Goal: Information Seeking & Learning: Learn about a topic

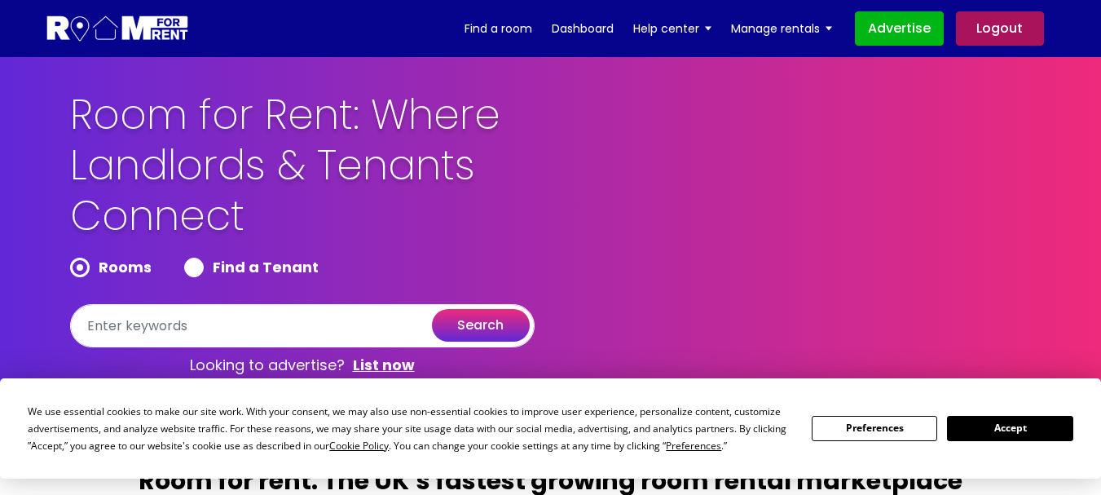
click at [1013, 423] on button "Accept" at bounding box center [1009, 427] width 125 height 25
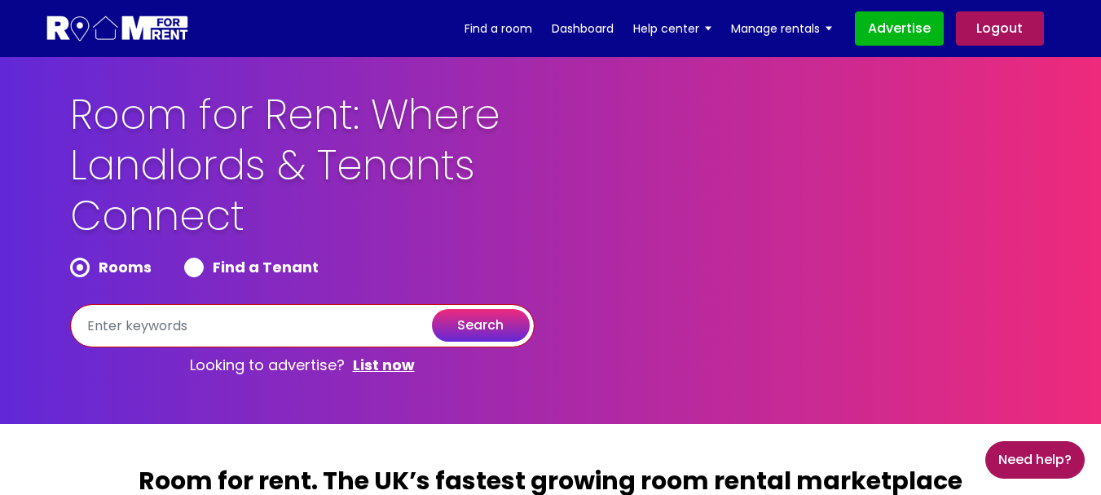
click at [185, 329] on input "text" at bounding box center [302, 325] width 464 height 43
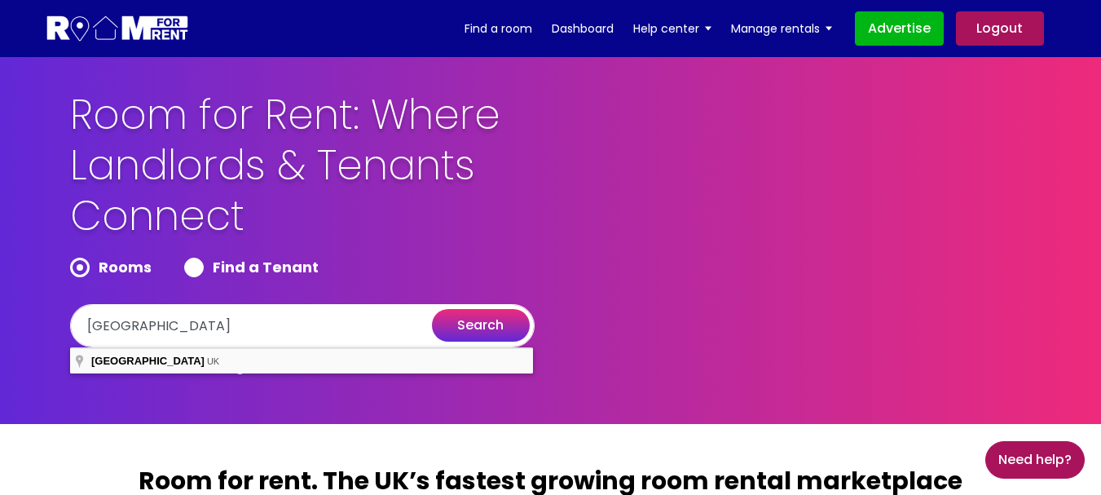
type input "London, UK"
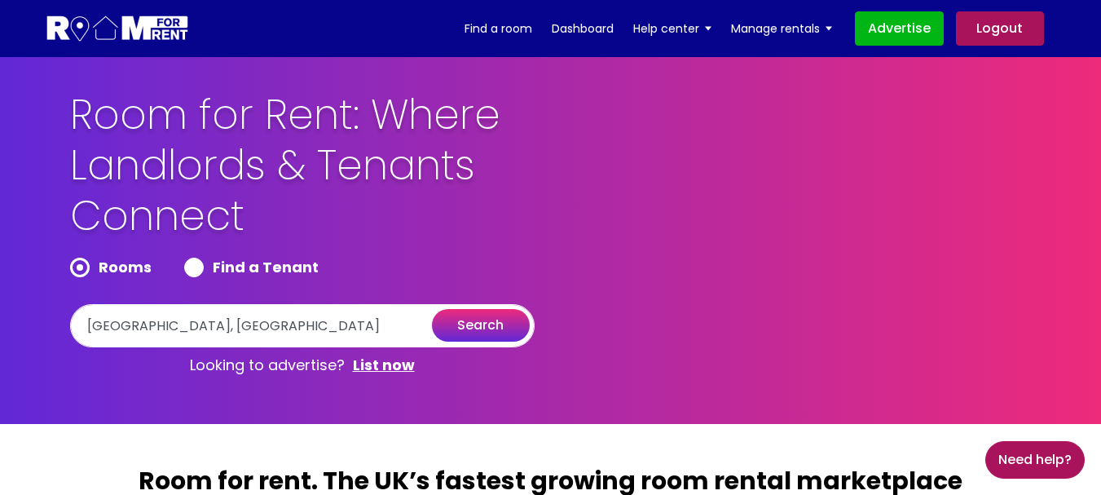
click at [485, 328] on button "search" at bounding box center [481, 325] width 98 height 33
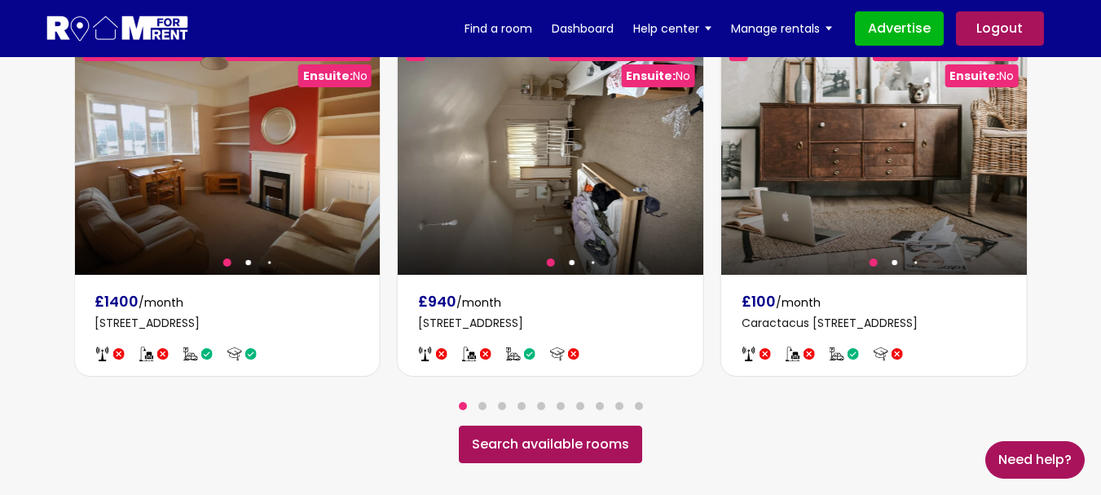
scroll to position [1059, 0]
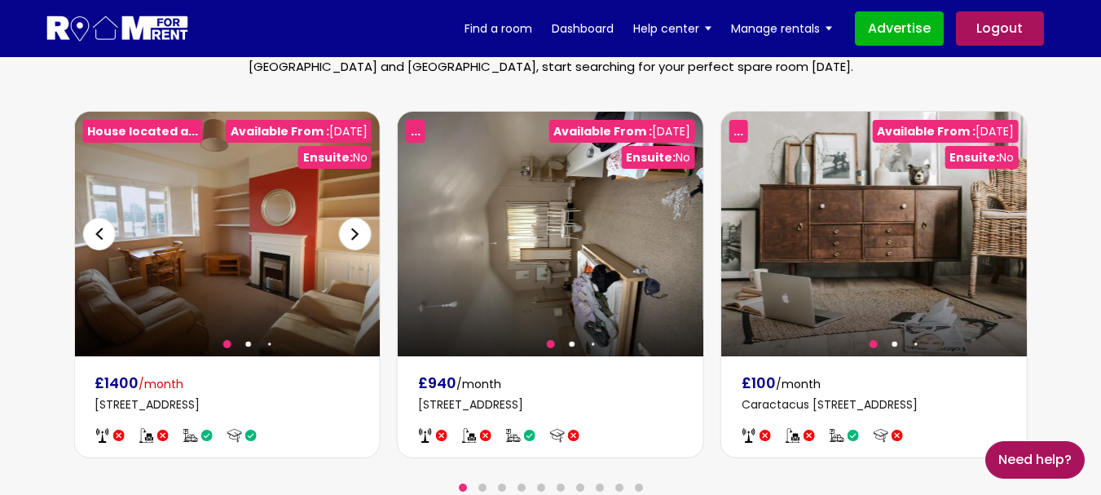
click at [178, 295] on div at bounding box center [227, 234] width 306 height 244
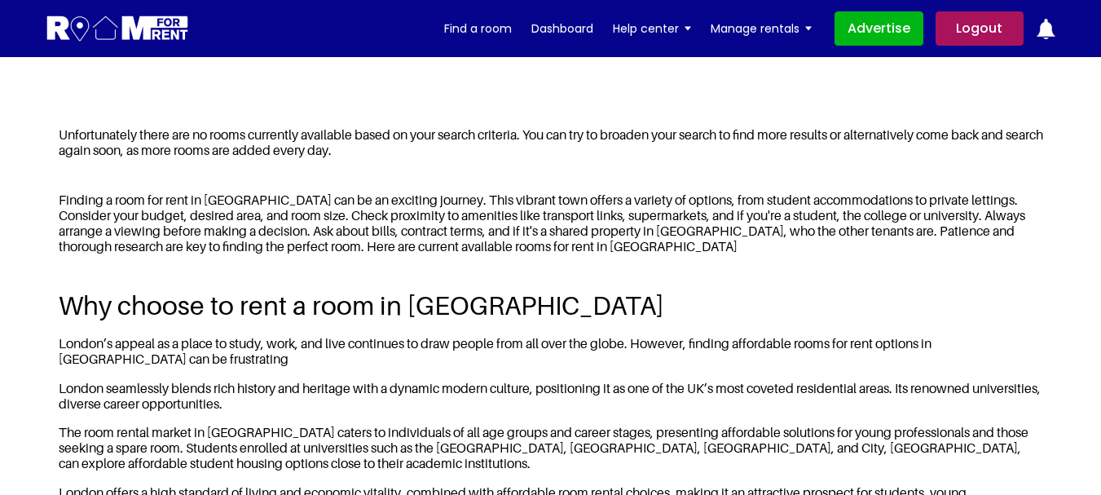
scroll to position [652, 0]
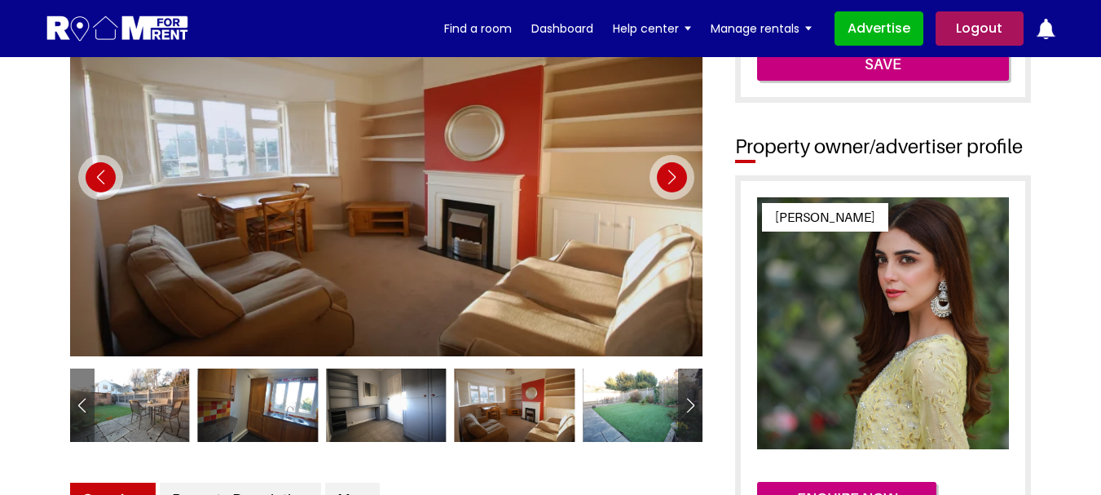
scroll to position [163, 0]
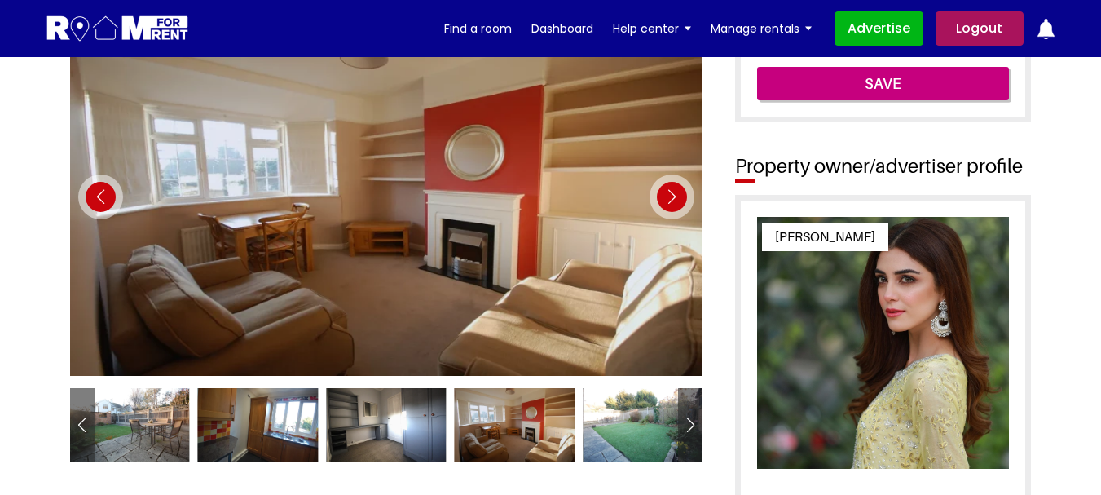
click at [670, 205] on div "Next slide" at bounding box center [671, 196] width 45 height 45
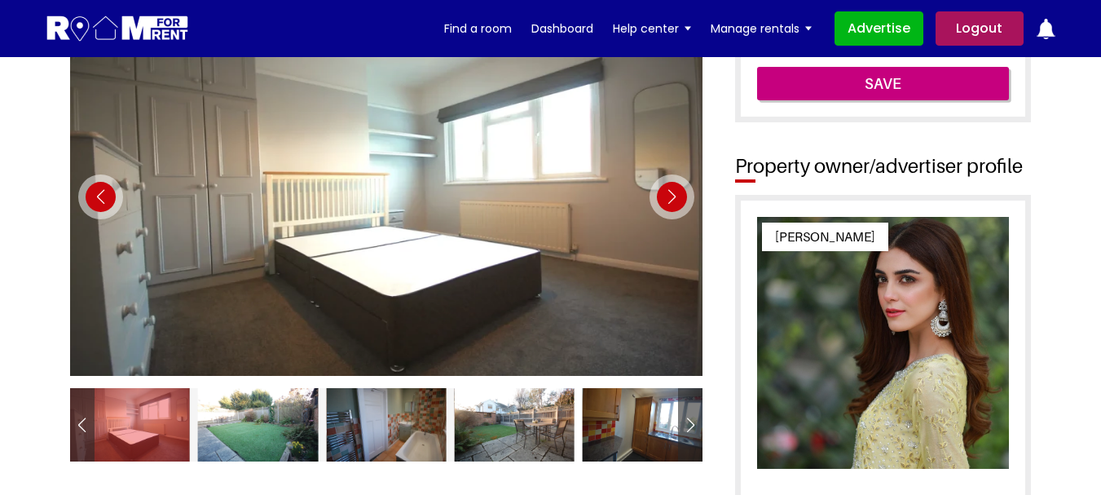
click at [670, 205] on div "Next slide" at bounding box center [671, 196] width 45 height 45
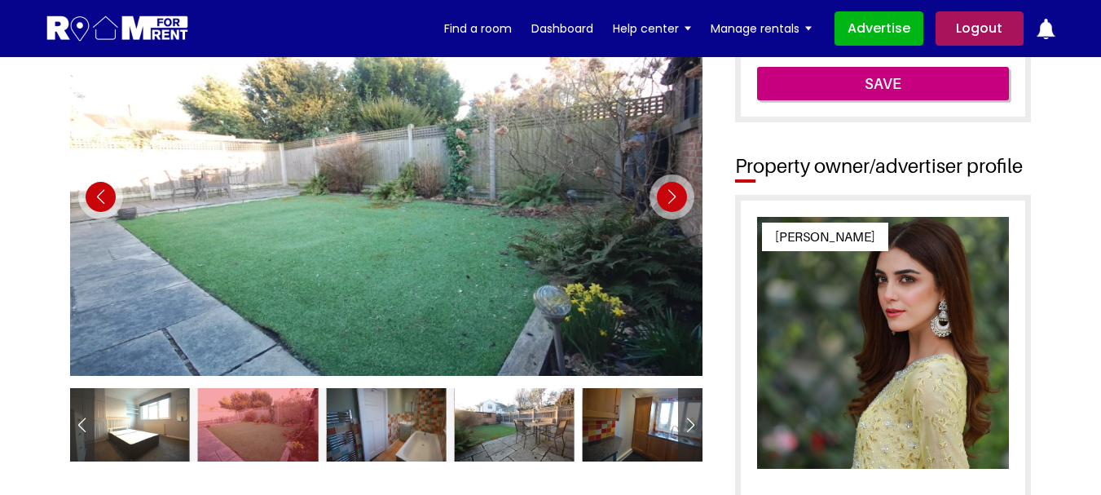
click at [670, 205] on div "Next slide" at bounding box center [671, 196] width 45 height 45
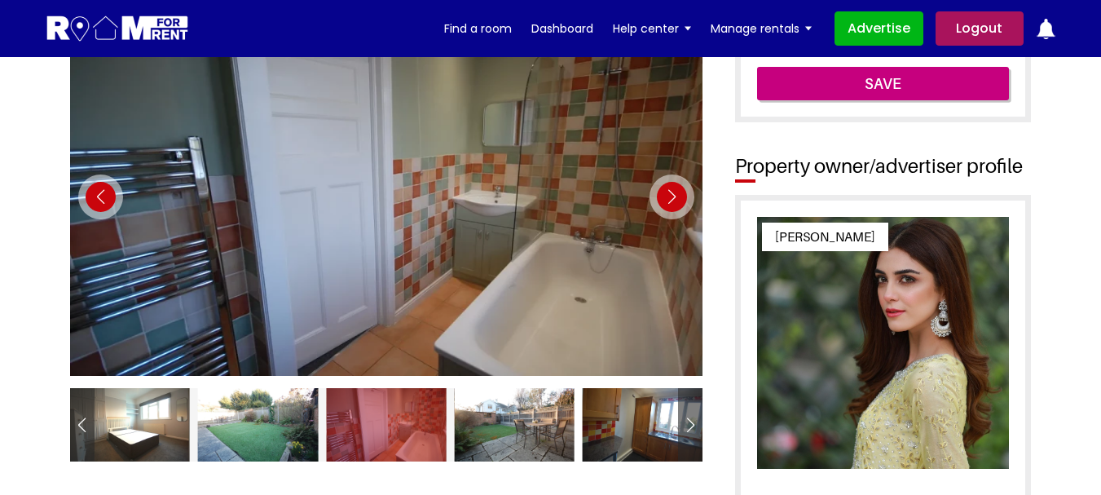
click at [670, 205] on div "Next slide" at bounding box center [671, 196] width 45 height 45
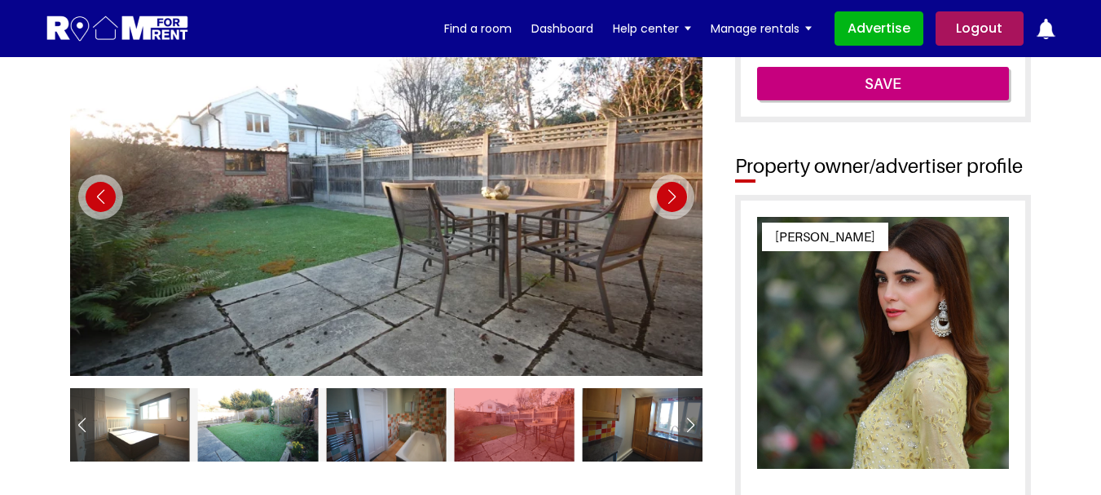
click at [670, 205] on div "Next slide" at bounding box center [671, 196] width 45 height 45
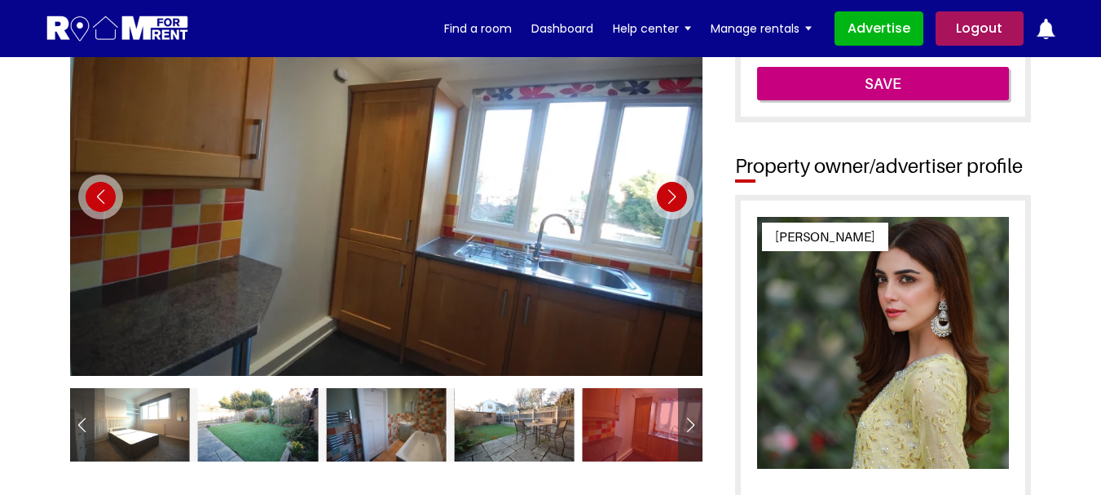
click at [670, 205] on div "Next slide" at bounding box center [671, 196] width 45 height 45
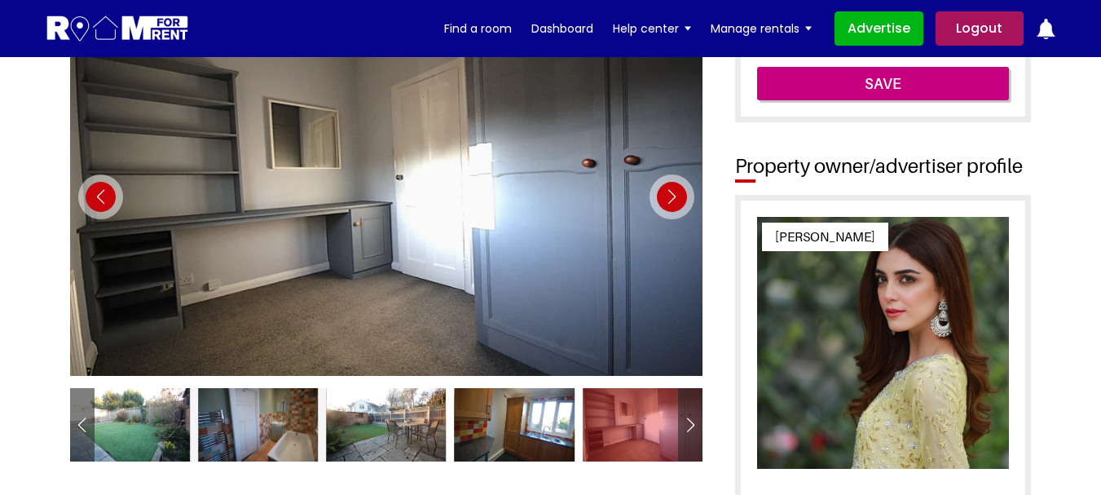
click at [670, 205] on div "Next slide" at bounding box center [671, 196] width 45 height 45
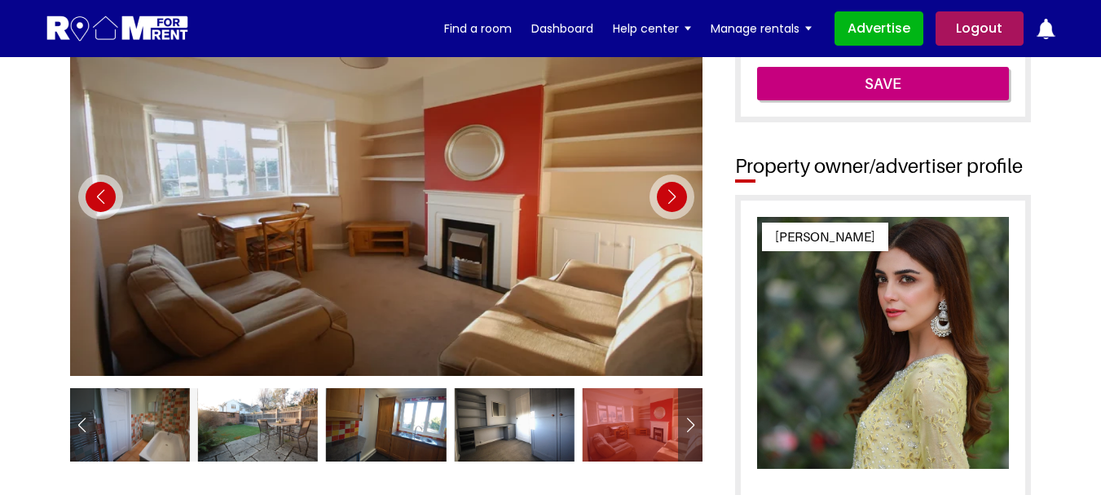
click at [670, 205] on div "Next slide" at bounding box center [671, 196] width 45 height 45
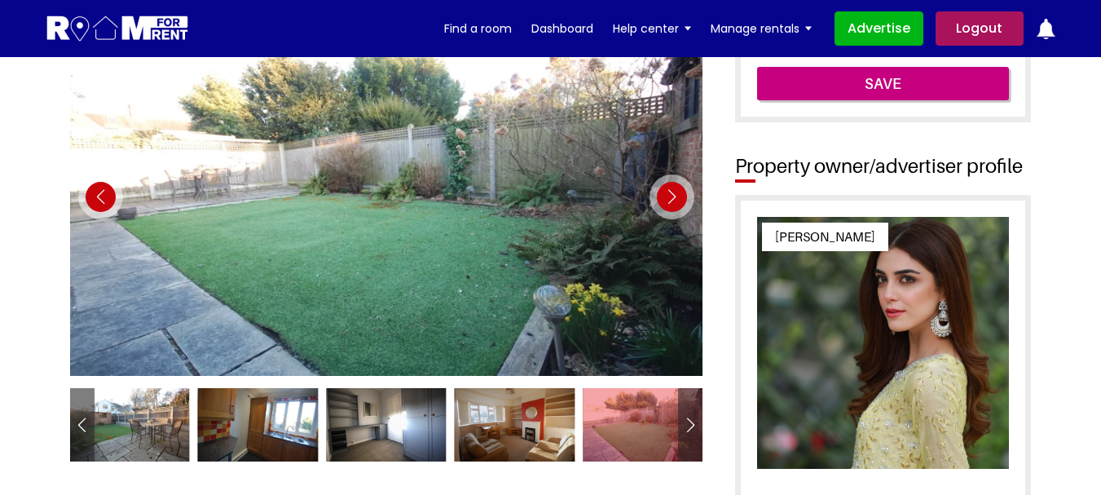
click at [670, 205] on div "Next slide" at bounding box center [671, 196] width 45 height 45
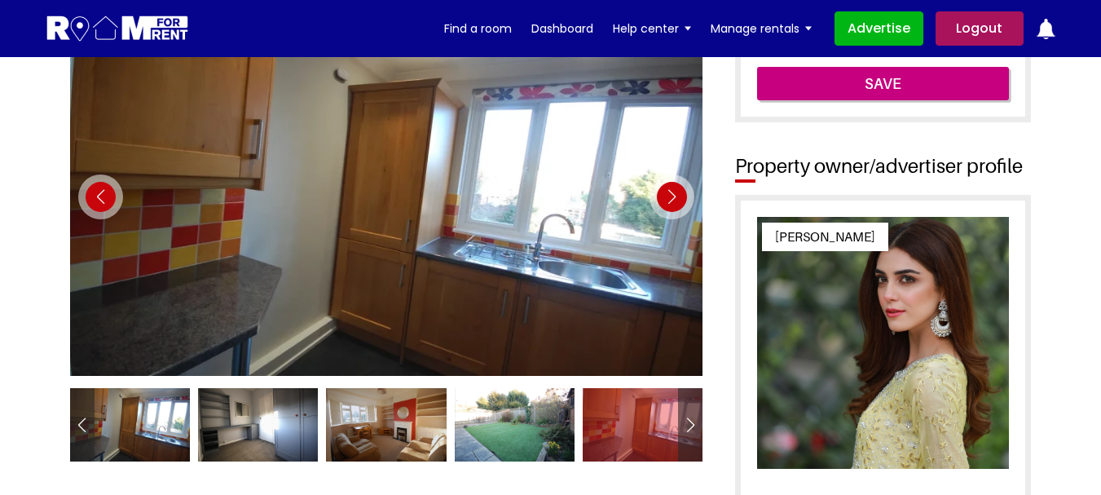
click at [670, 205] on div "Next slide" at bounding box center [671, 196] width 45 height 45
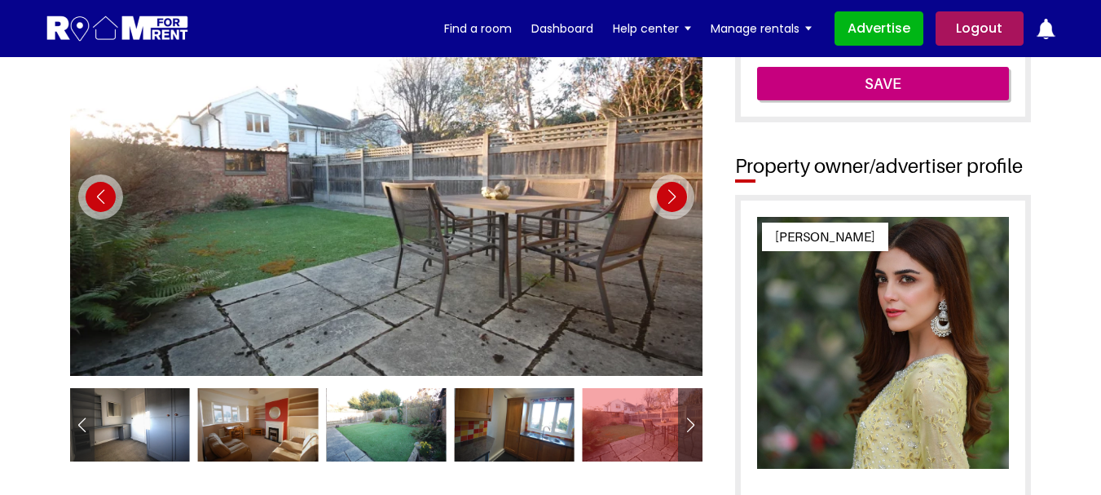
click at [670, 205] on div "Next slide" at bounding box center [671, 196] width 45 height 45
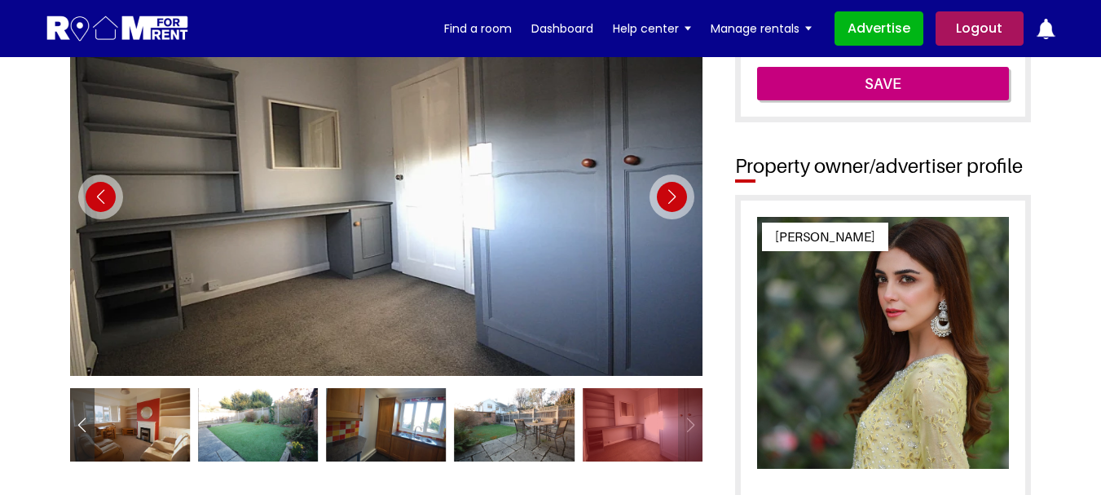
click at [670, 205] on div "Next slide" at bounding box center [671, 196] width 45 height 45
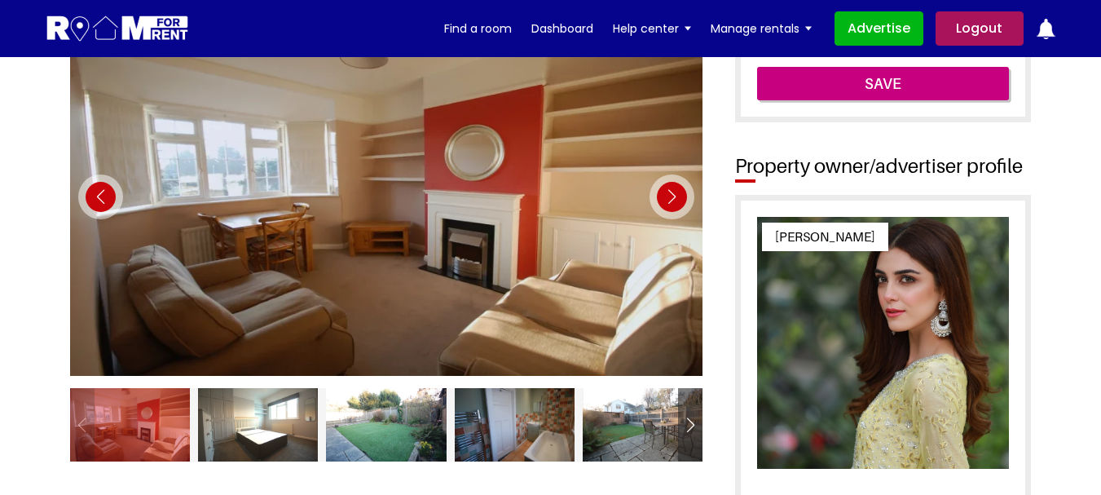
click at [670, 205] on div "Next slide" at bounding box center [671, 196] width 45 height 45
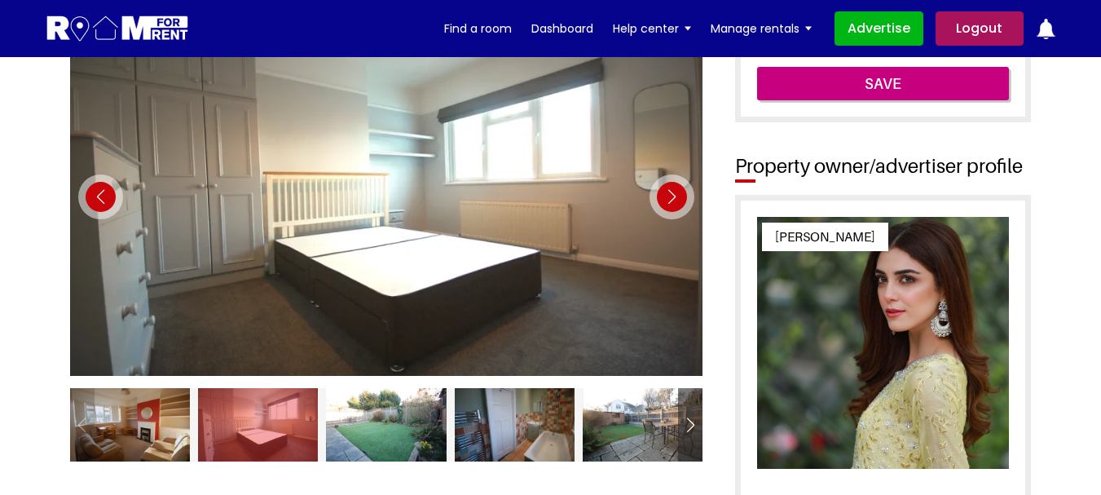
click at [670, 205] on div "Next slide" at bounding box center [671, 196] width 45 height 45
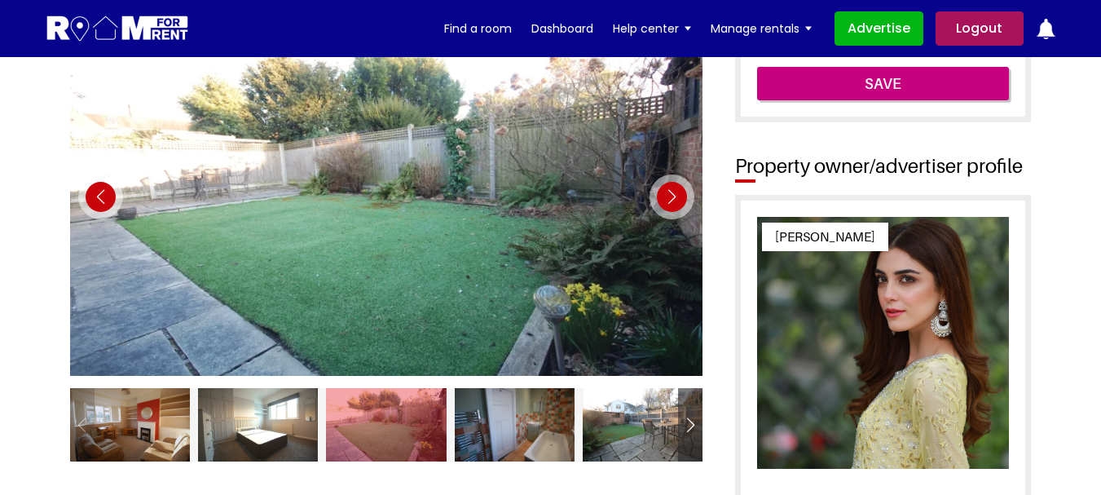
click at [670, 205] on div "Next slide" at bounding box center [671, 196] width 45 height 45
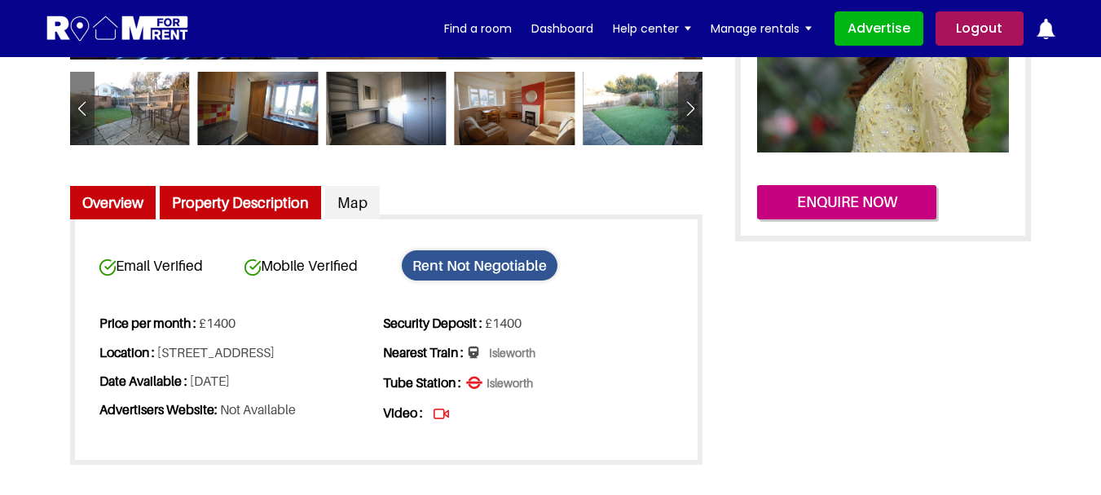
scroll to position [489, 0]
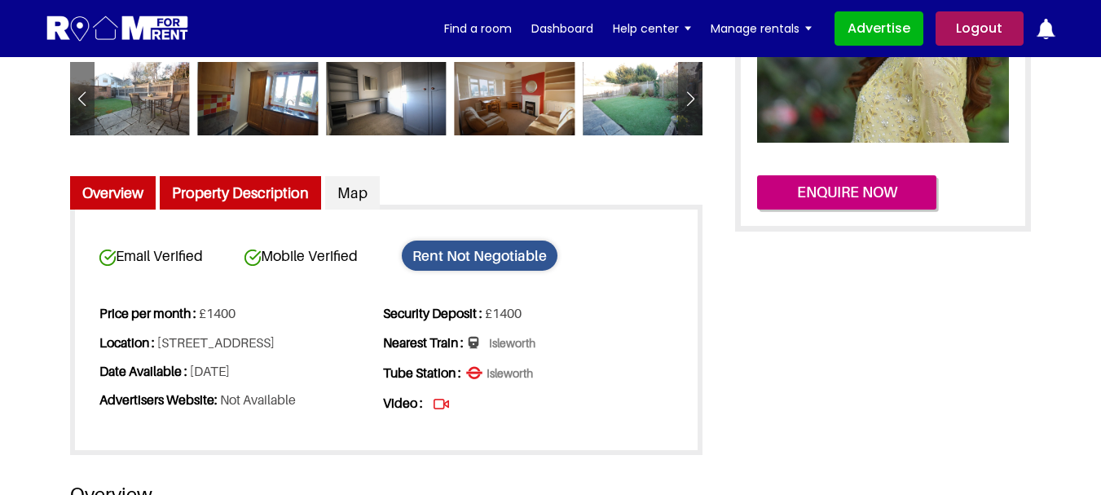
click at [218, 191] on link "Property Description" at bounding box center [240, 193] width 161 height 34
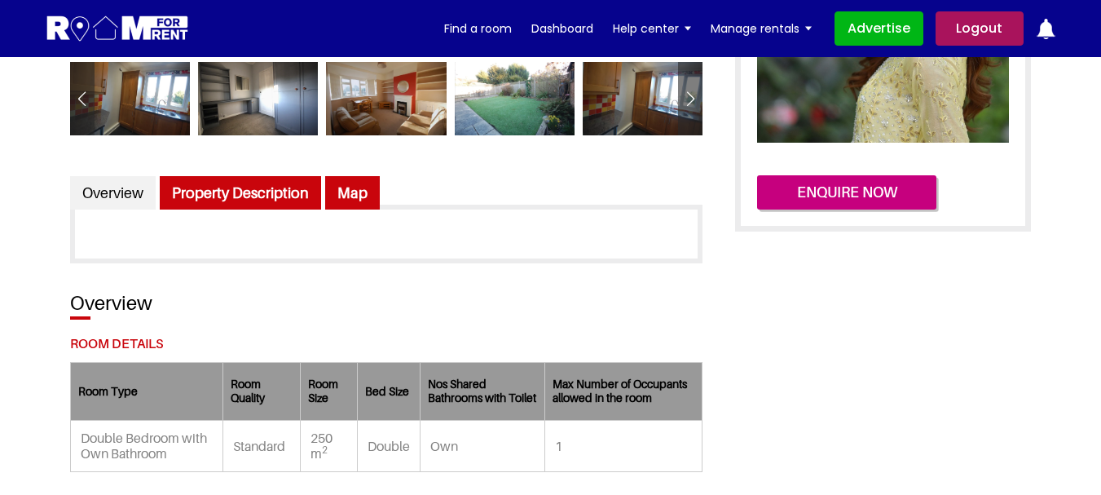
click at [345, 198] on link "Map" at bounding box center [352, 193] width 55 height 34
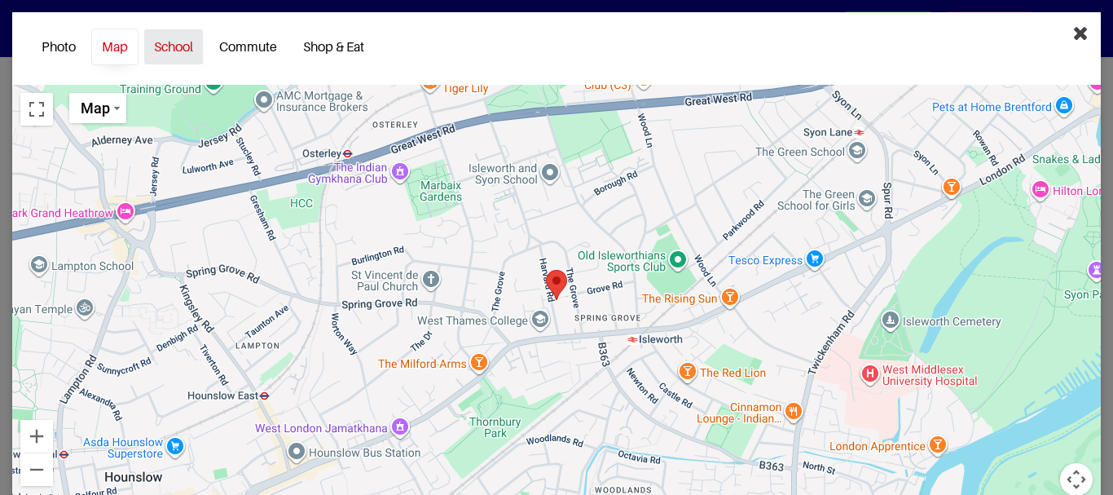
click at [182, 51] on link "School" at bounding box center [173, 47] width 60 height 37
click at [265, 51] on link "Commute" at bounding box center [248, 47] width 79 height 37
click at [1073, 38] on icon "Close" at bounding box center [1080, 33] width 15 height 20
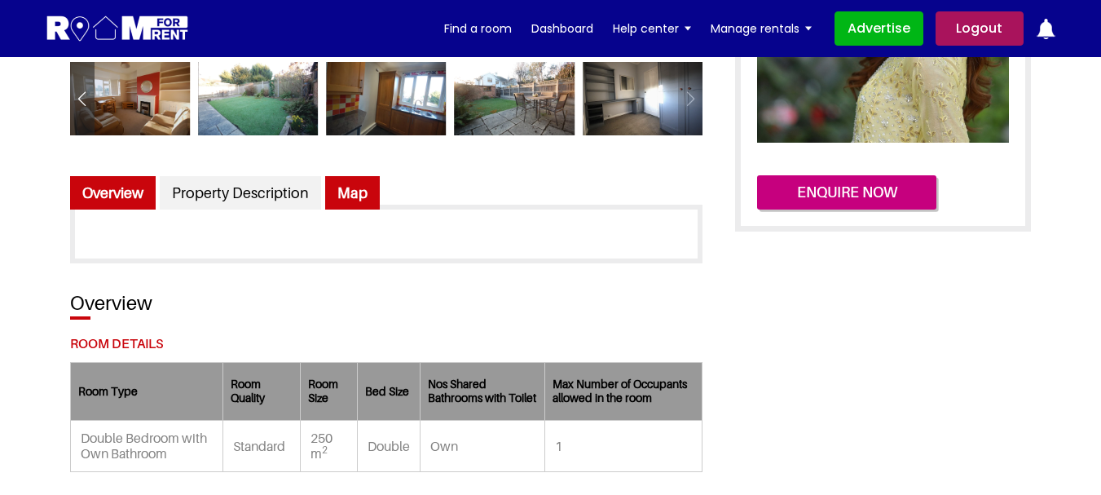
click at [89, 187] on link "Overview" at bounding box center [113, 193] width 86 height 34
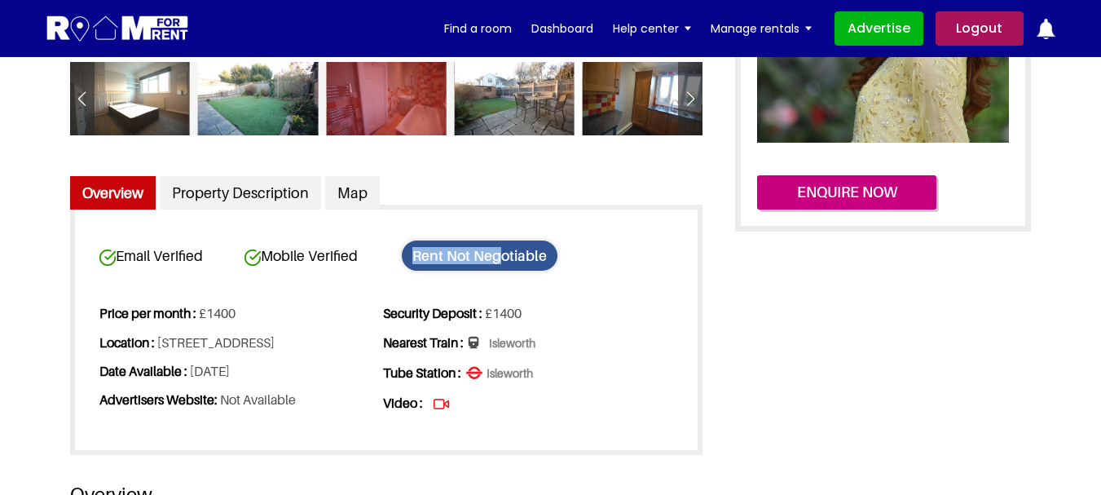
drag, startPoint x: 403, startPoint y: 254, endPoint x: 553, endPoint y: 276, distance: 151.5
click at [522, 266] on span "Rent Not Negotiable" at bounding box center [480, 255] width 156 height 30
click at [360, 191] on link "Map" at bounding box center [352, 193] width 55 height 34
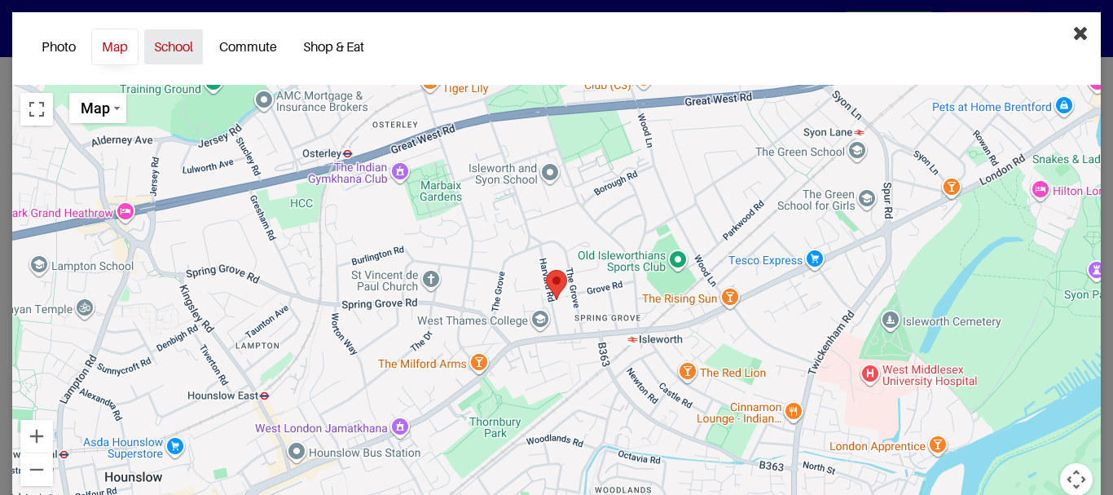
click at [174, 53] on link "School" at bounding box center [173, 47] width 60 height 37
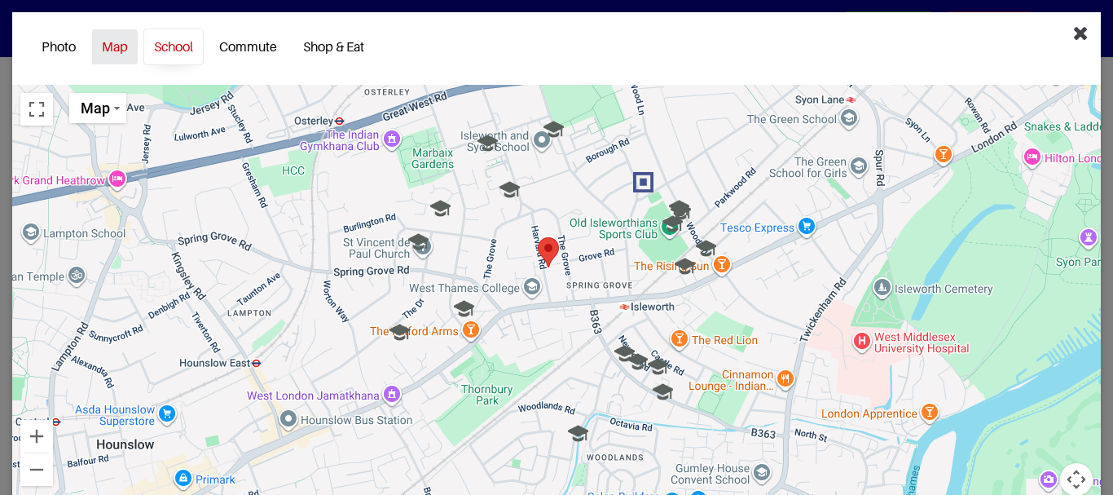
click at [118, 53] on link "Map" at bounding box center [114, 47] width 47 height 37
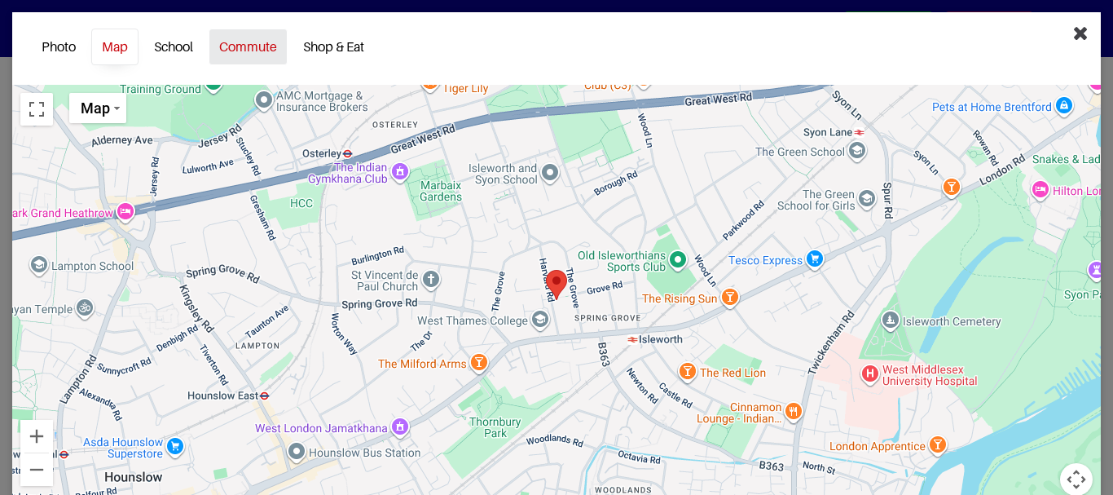
click at [217, 52] on link "Commute" at bounding box center [248, 47] width 79 height 37
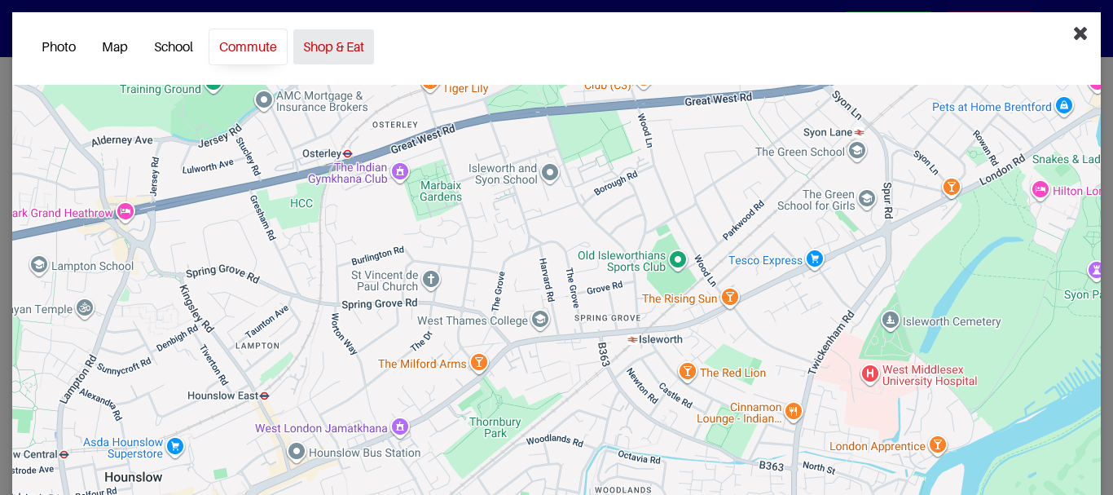
click at [337, 51] on link "Shop & Eat" at bounding box center [333, 47] width 82 height 37
click at [120, 59] on link "Map" at bounding box center [114, 47] width 47 height 37
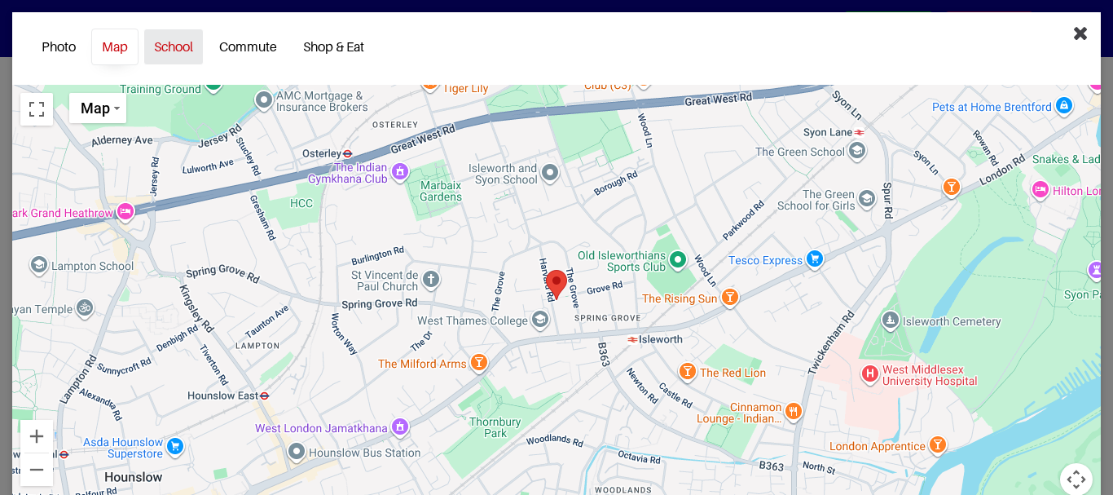
click at [174, 56] on link "School" at bounding box center [173, 47] width 60 height 37
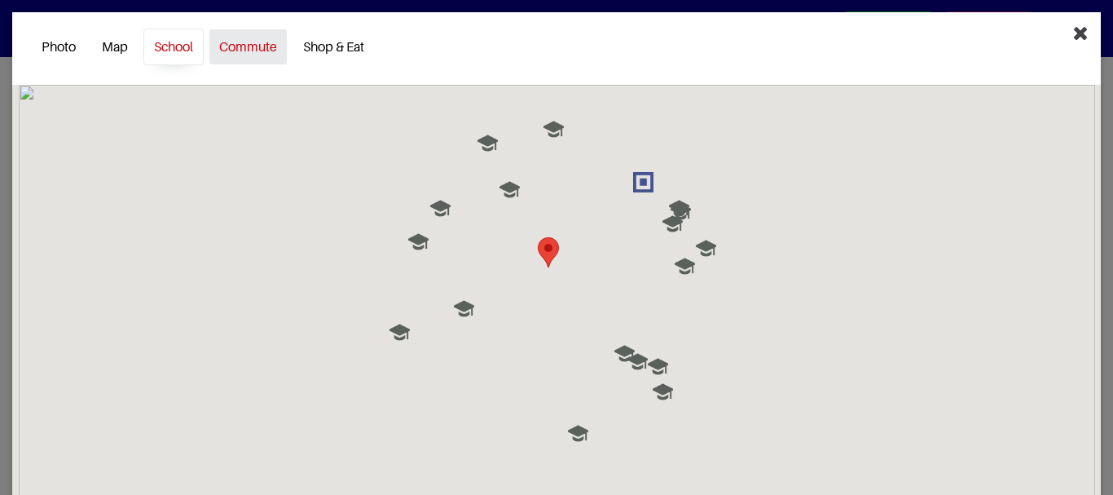
click at [236, 56] on link "Commute" at bounding box center [248, 47] width 79 height 37
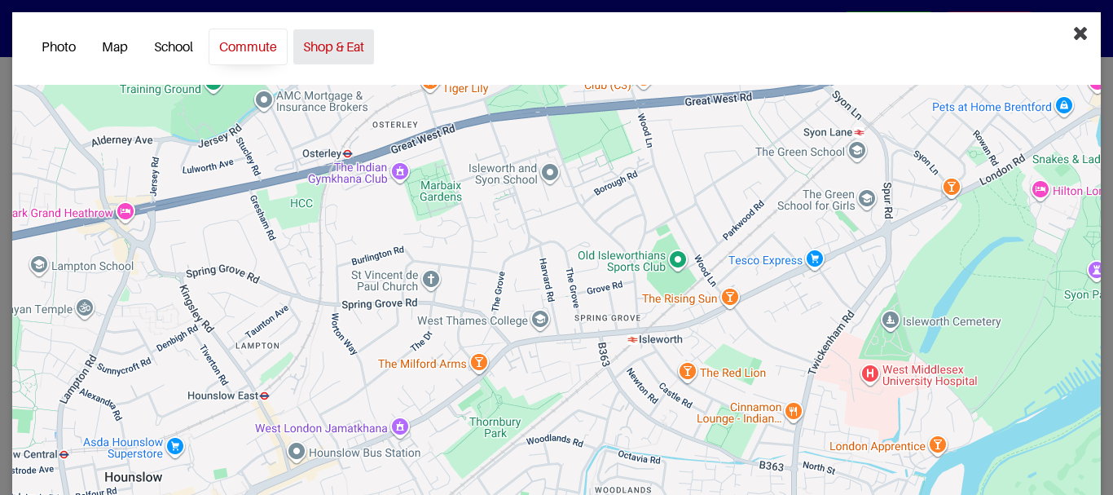
click at [353, 51] on link "Shop & Eat" at bounding box center [333, 47] width 82 height 37
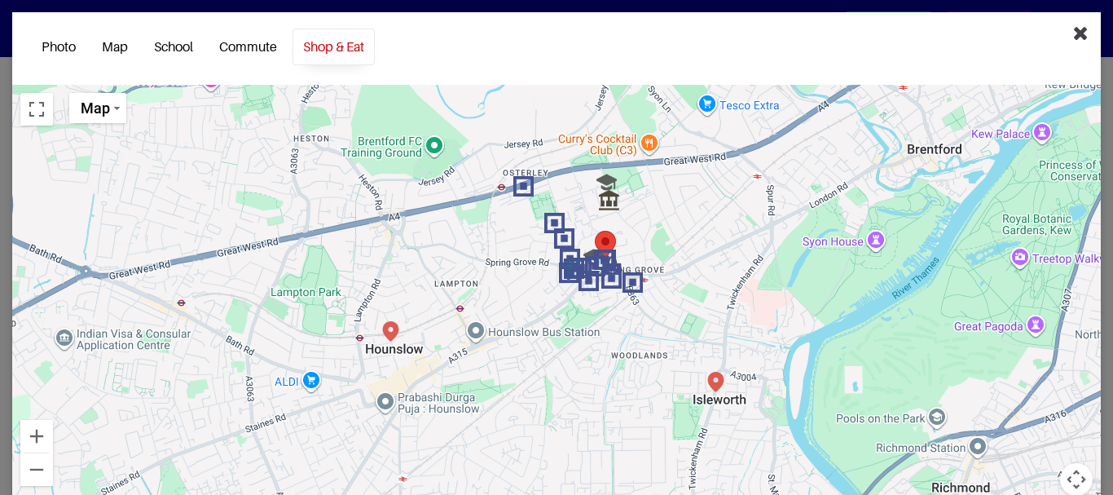
click at [1073, 35] on icon "Close" at bounding box center [1080, 33] width 15 height 20
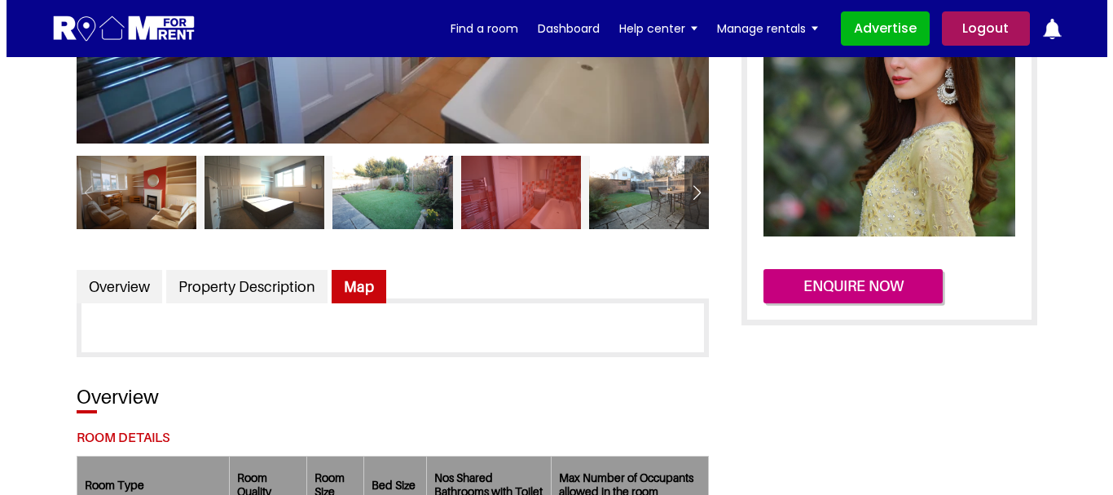
scroll to position [244, 0]
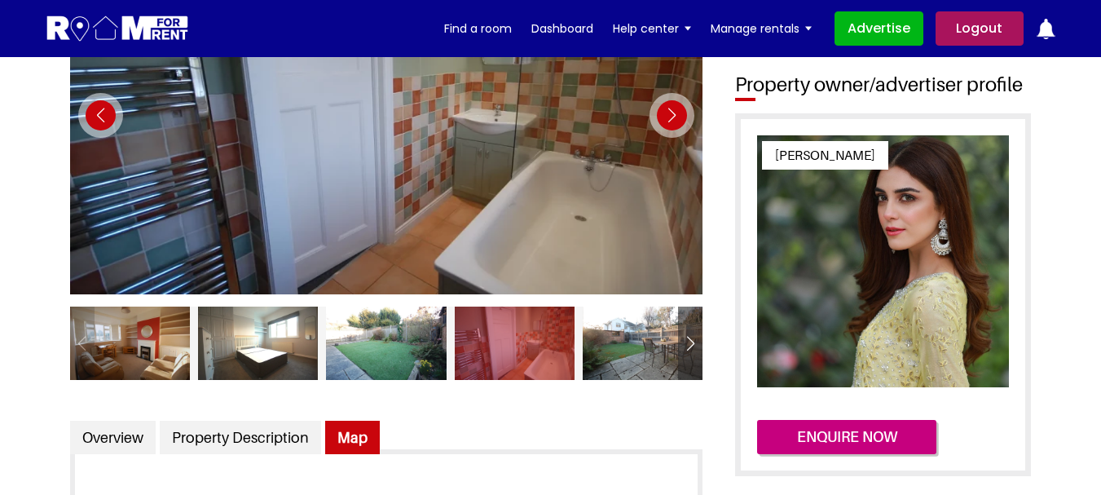
click at [347, 429] on link "Map" at bounding box center [352, 437] width 55 height 34
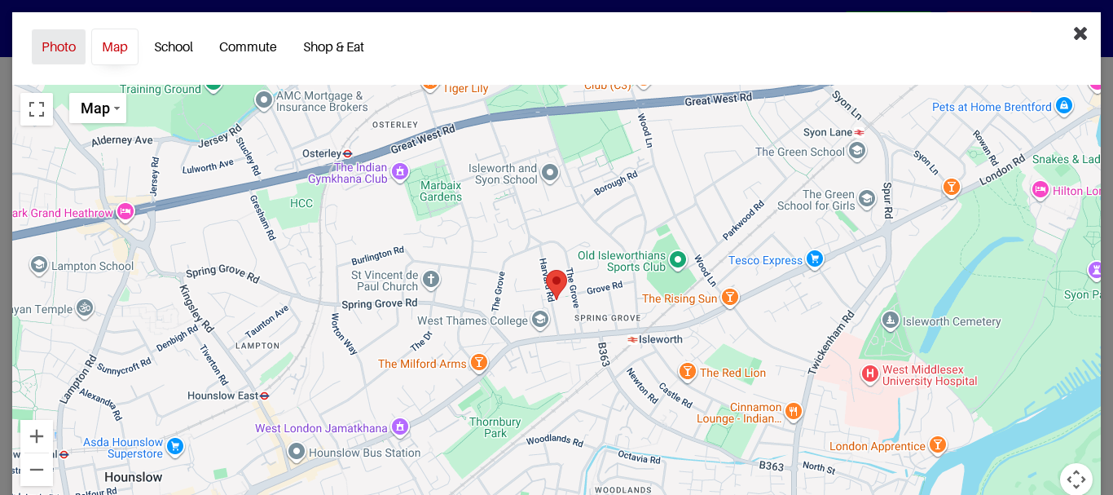
click at [62, 52] on link "Photo" at bounding box center [58, 47] width 55 height 37
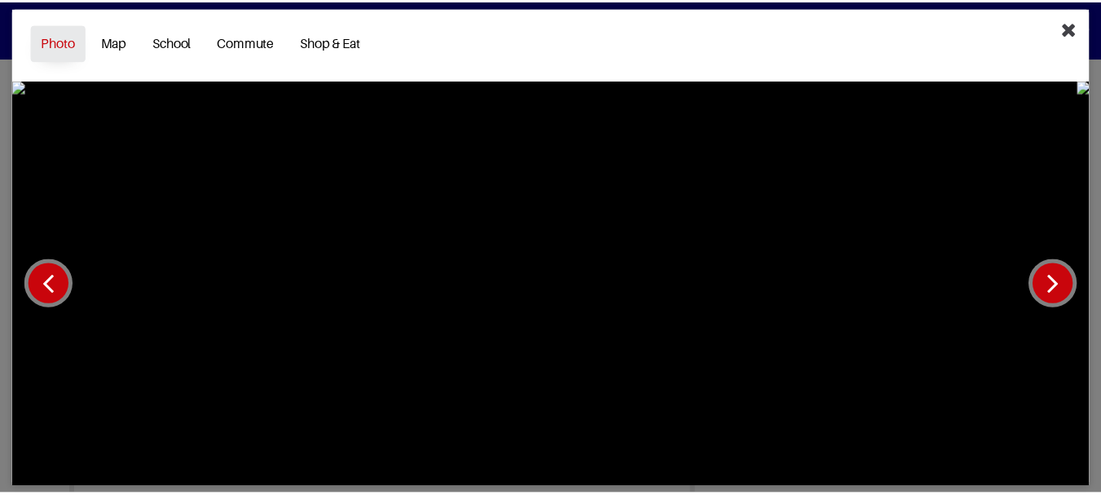
scroll to position [10, 0]
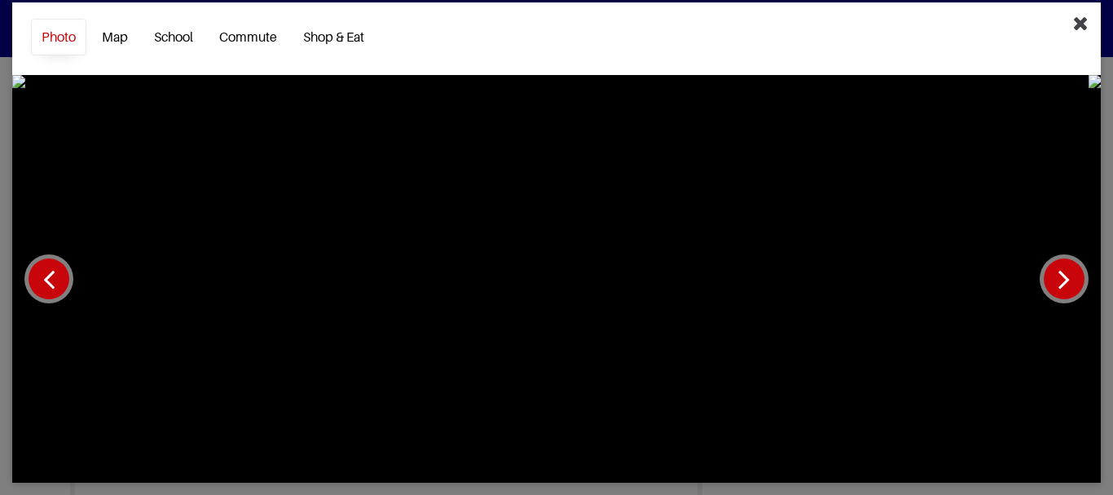
click at [1048, 282] on button "button" at bounding box center [1064, 278] width 49 height 49
click at [114, 37] on link "Map" at bounding box center [114, 37] width 47 height 37
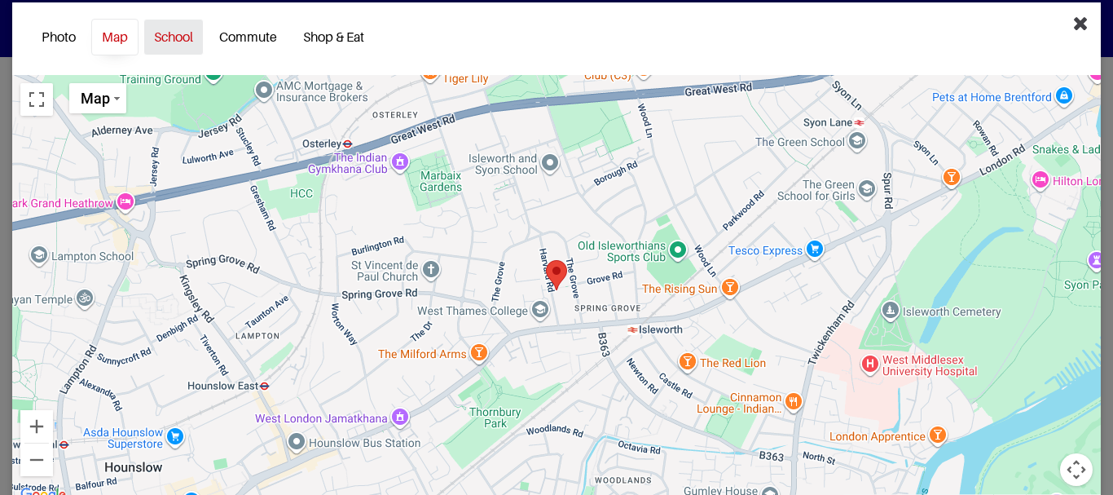
click at [182, 37] on link "School" at bounding box center [173, 37] width 60 height 37
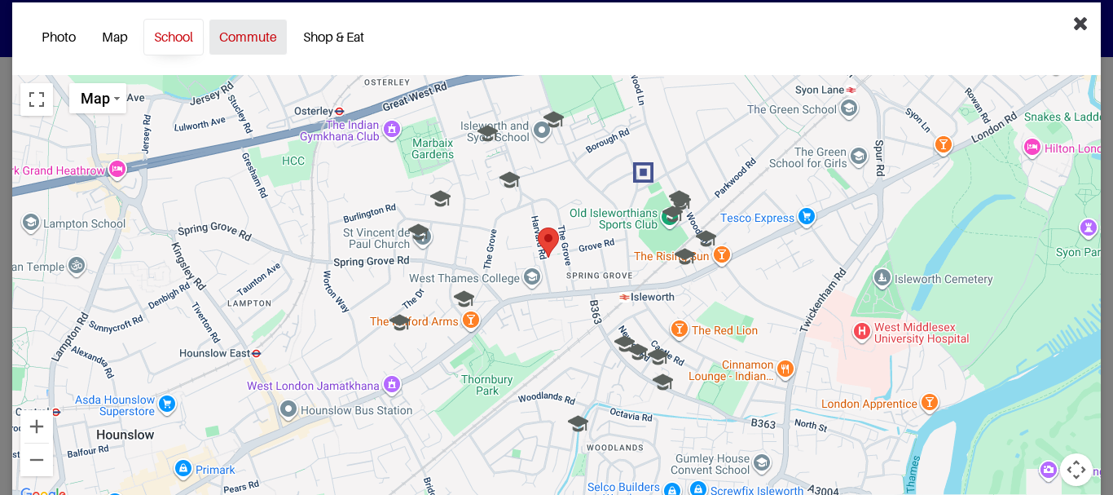
click at [266, 36] on link "Commute" at bounding box center [248, 37] width 79 height 37
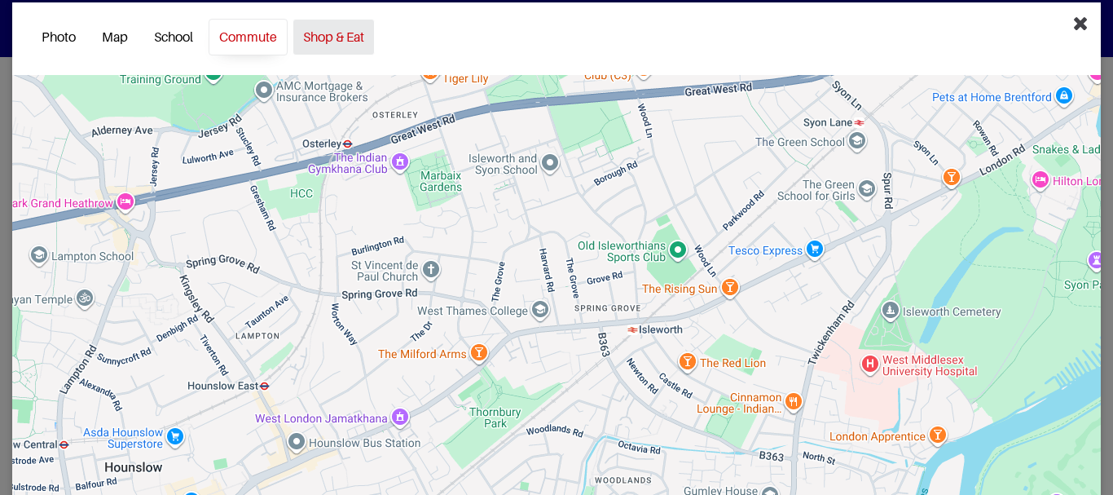
click at [352, 46] on link "Shop & Eat" at bounding box center [333, 37] width 82 height 37
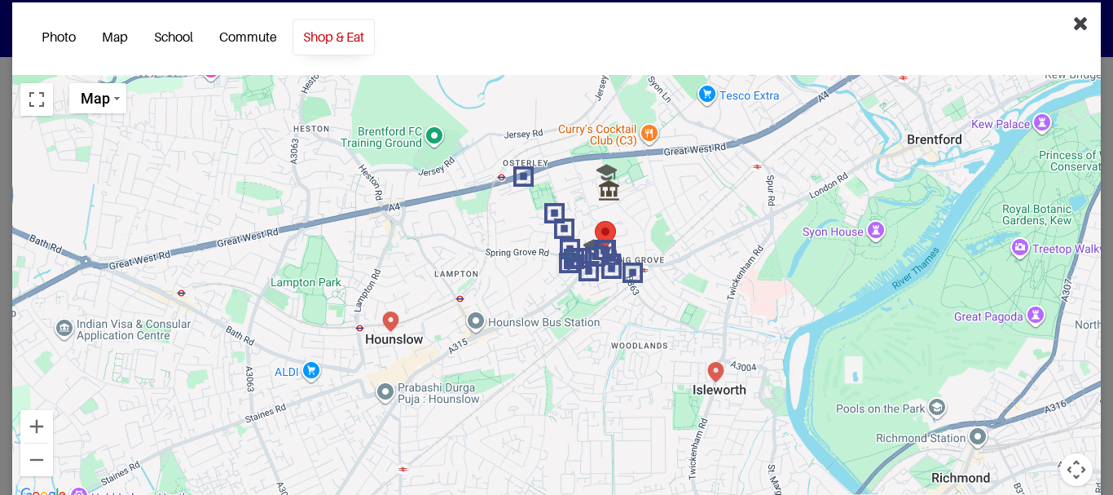
click at [1073, 28] on icon "Close" at bounding box center [1080, 23] width 15 height 20
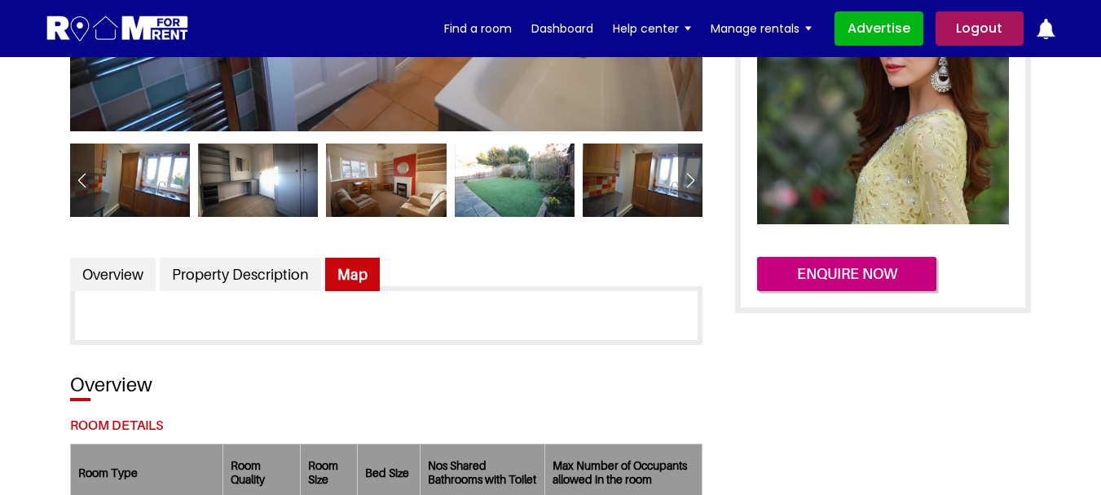
scroll to position [326, 0]
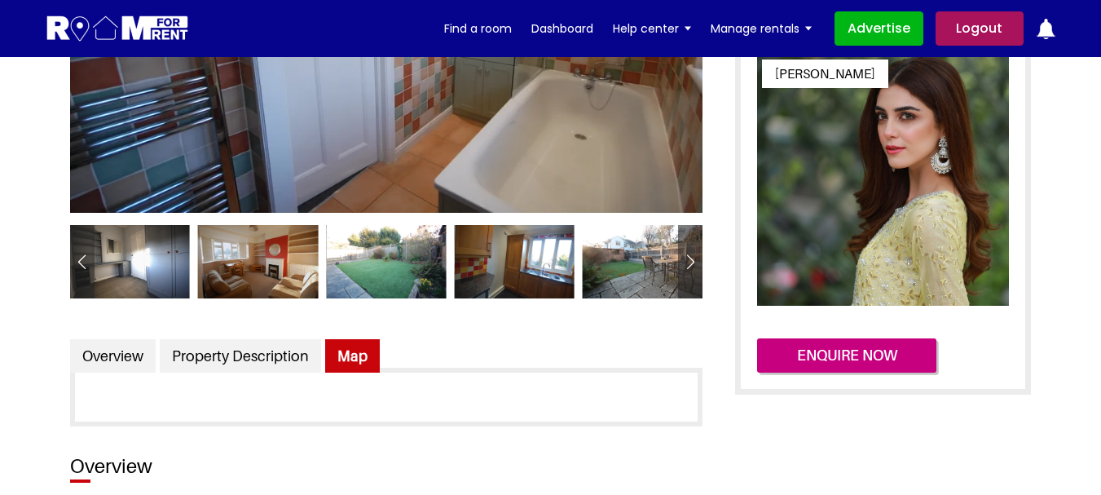
click at [693, 264] on div "Next slide" at bounding box center [690, 264] width 24 height 40
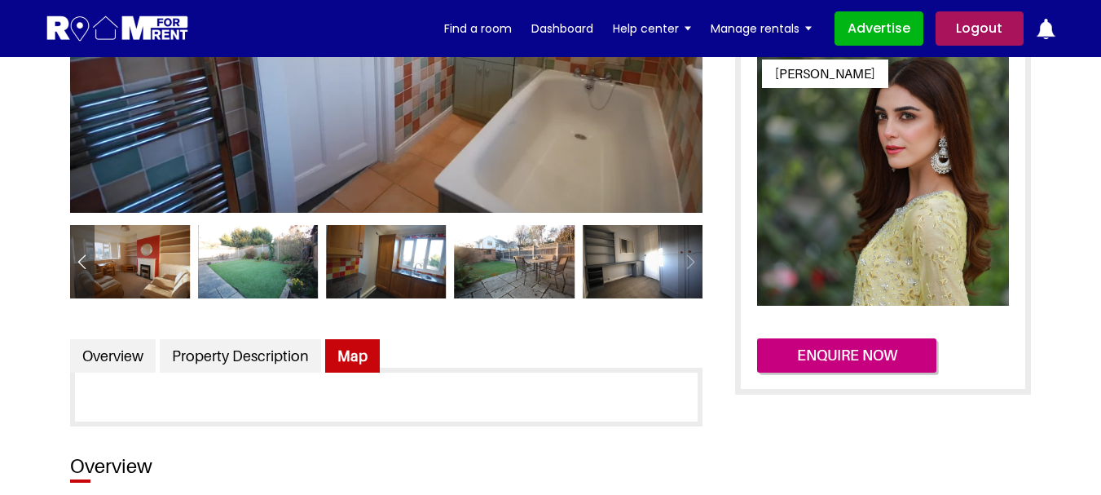
click at [693, 264] on div at bounding box center [642, 261] width 120 height 73
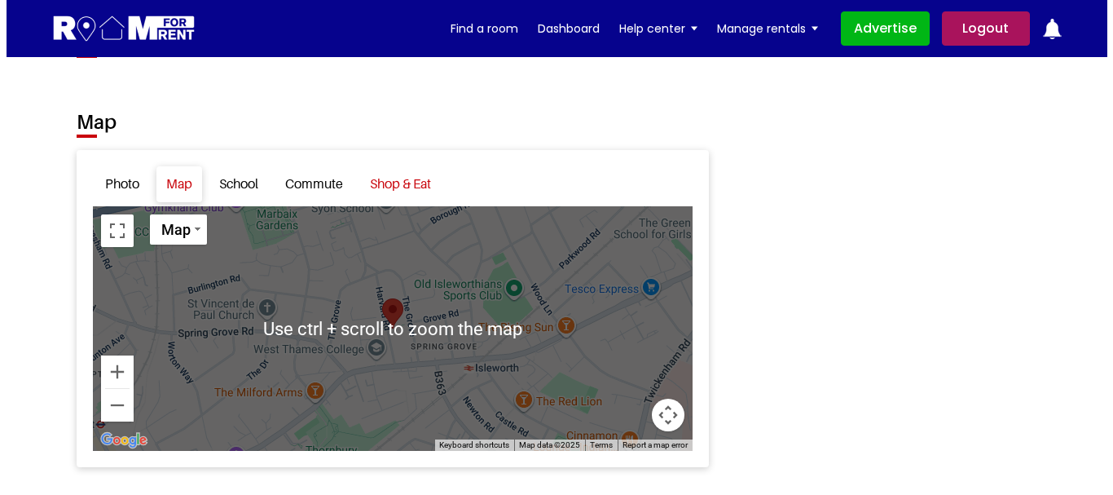
scroll to position [2118, 0]
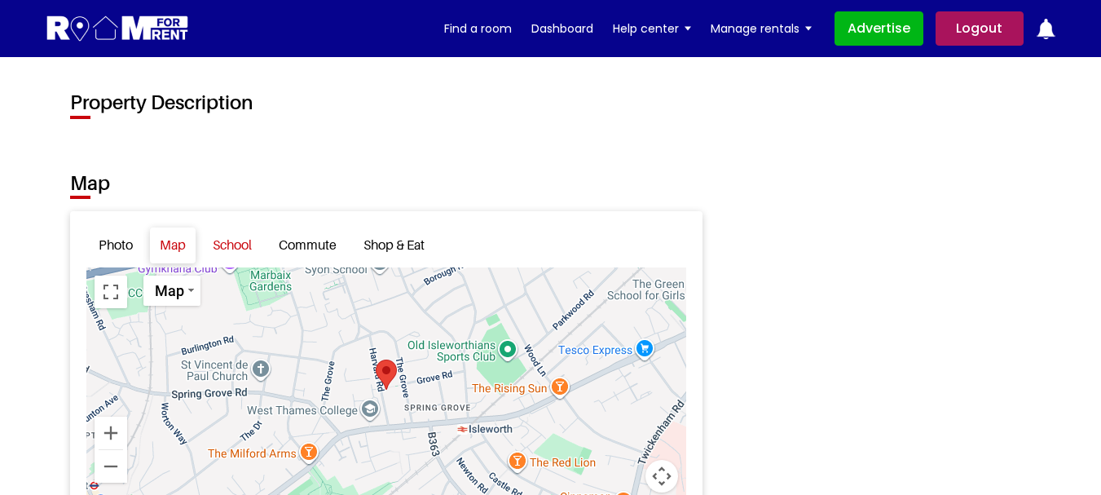
click at [238, 262] on link "School" at bounding box center [232, 244] width 59 height 35
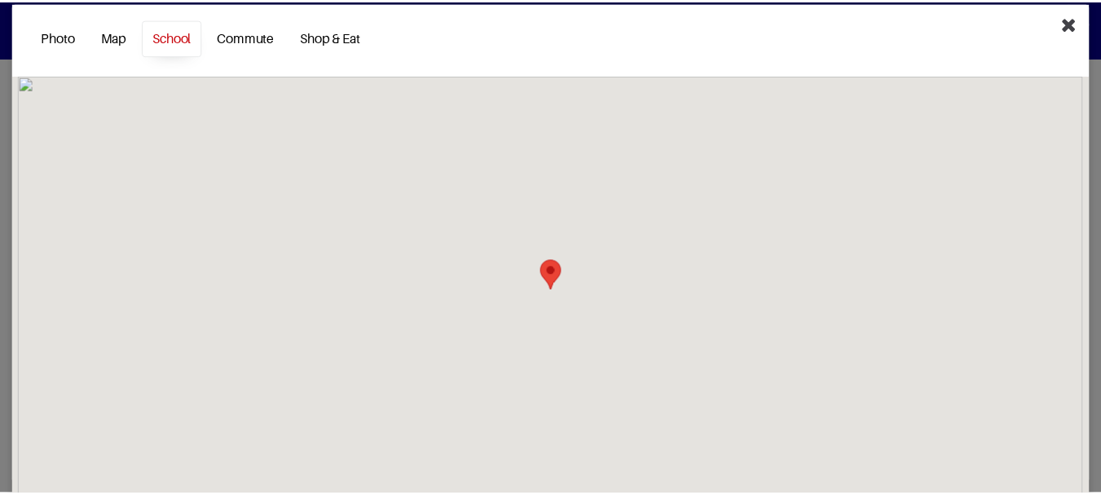
scroll to position [0, 0]
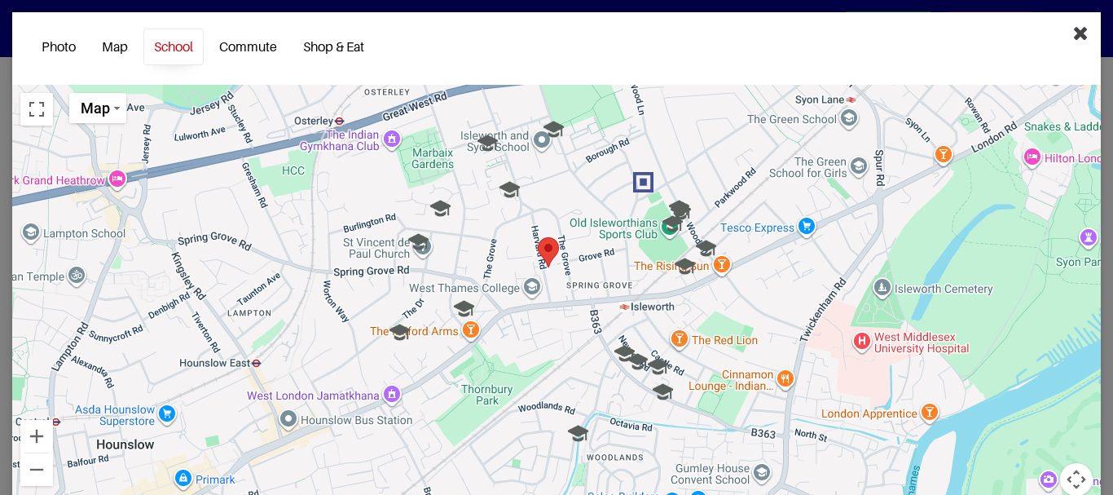
click at [1073, 36] on icon "Close" at bounding box center [1080, 33] width 15 height 20
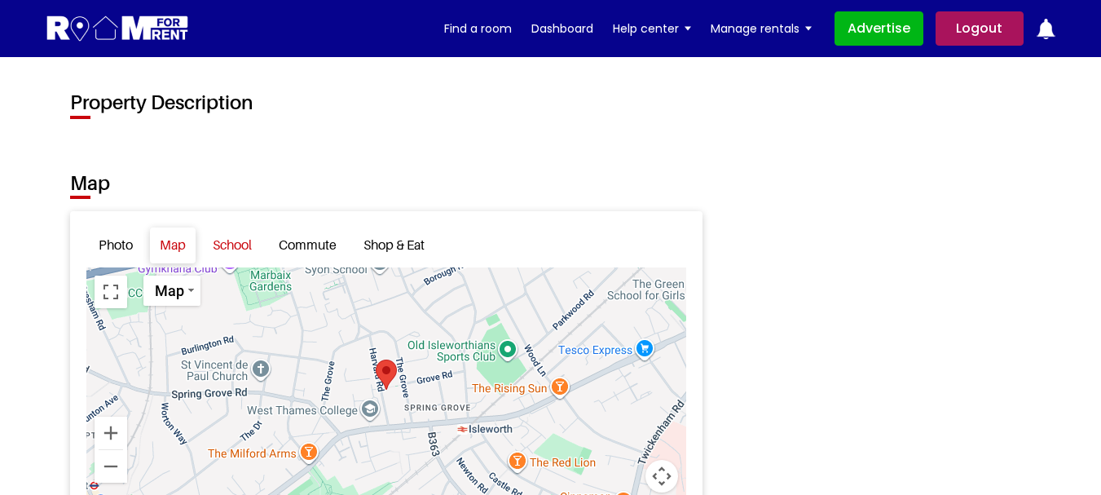
click at [228, 262] on link "School" at bounding box center [232, 244] width 59 height 35
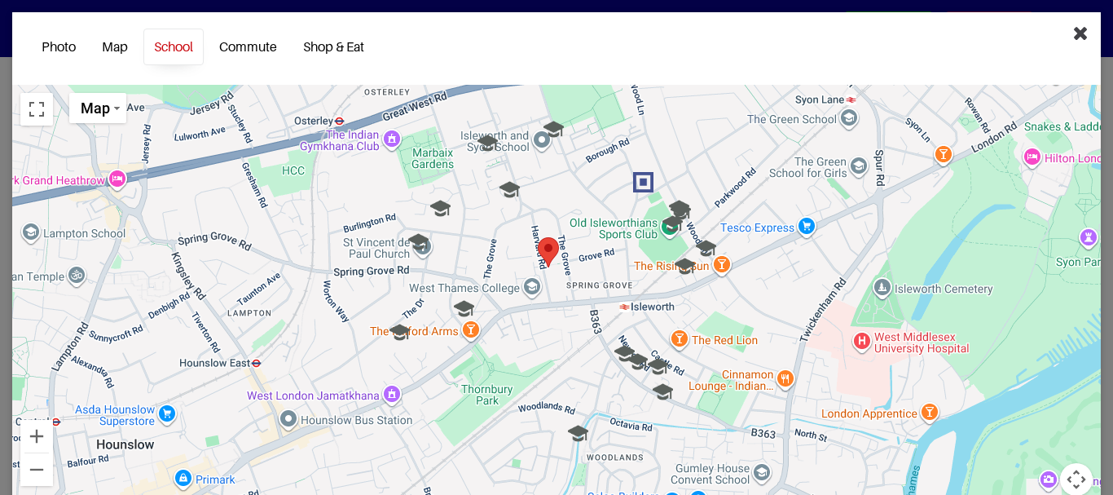
click at [1073, 31] on icon "Close" at bounding box center [1080, 33] width 15 height 20
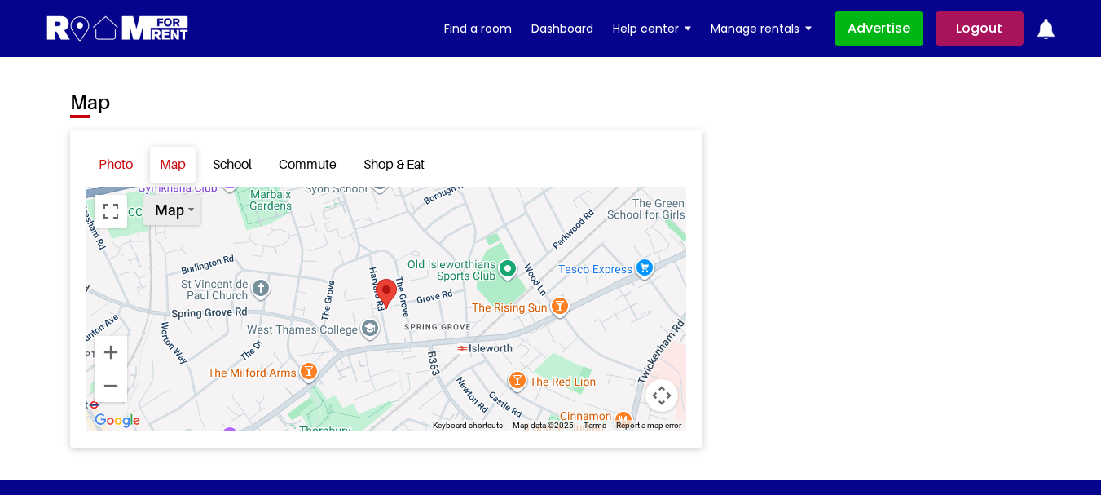
scroll to position [2200, 0]
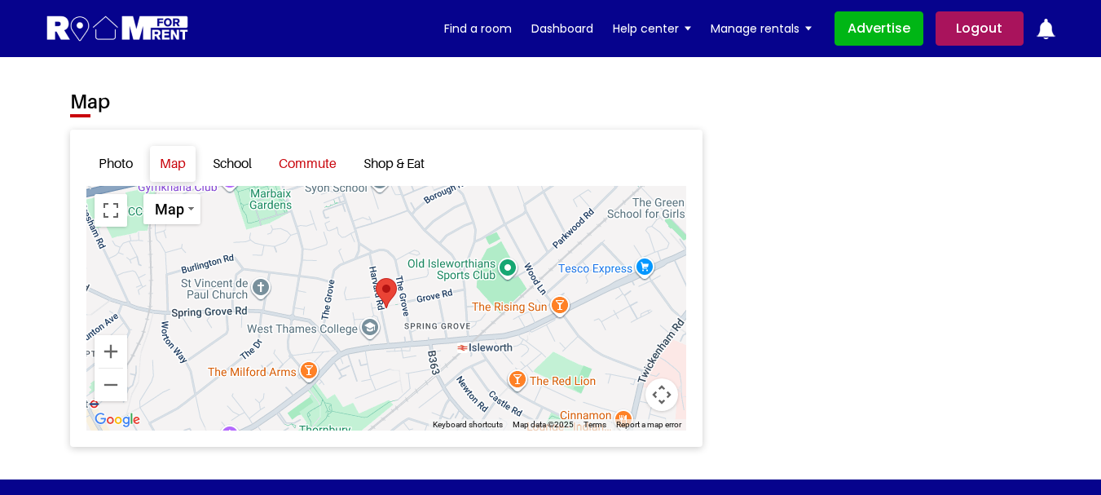
click at [317, 176] on link "Commute" at bounding box center [307, 163] width 77 height 35
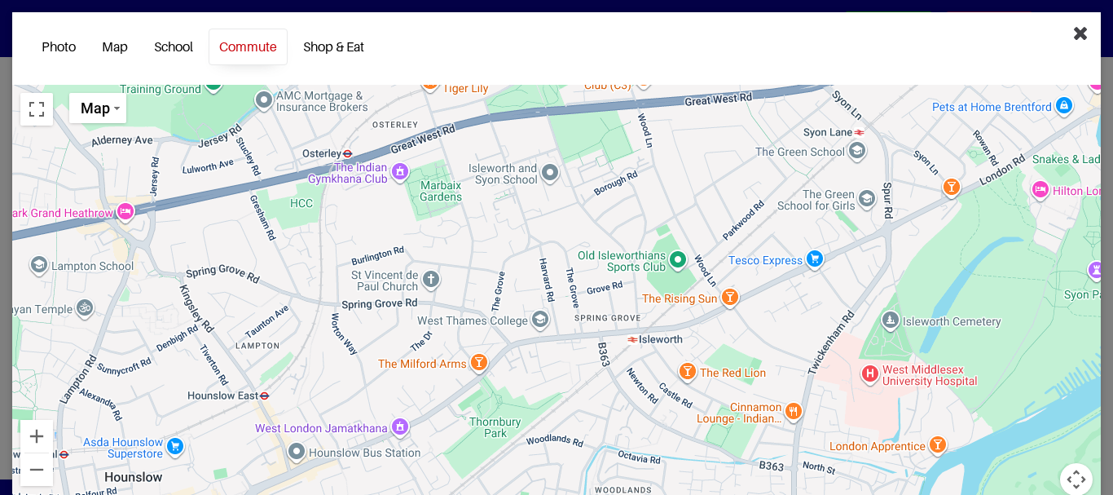
click at [1073, 36] on icon "Close" at bounding box center [1080, 33] width 15 height 20
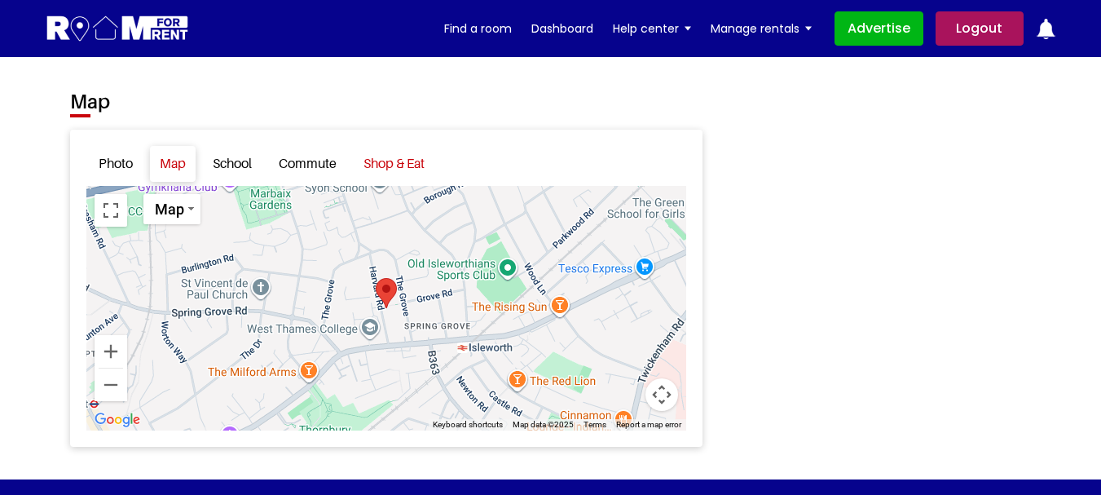
click at [405, 181] on link "Shop & Eat" at bounding box center [394, 163] width 81 height 35
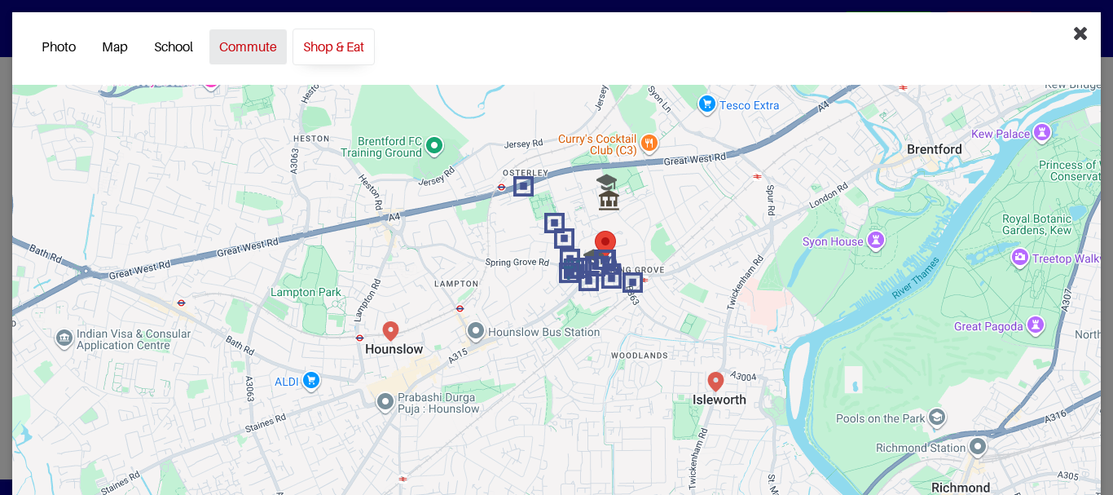
click at [264, 64] on link "Commute" at bounding box center [248, 47] width 79 height 37
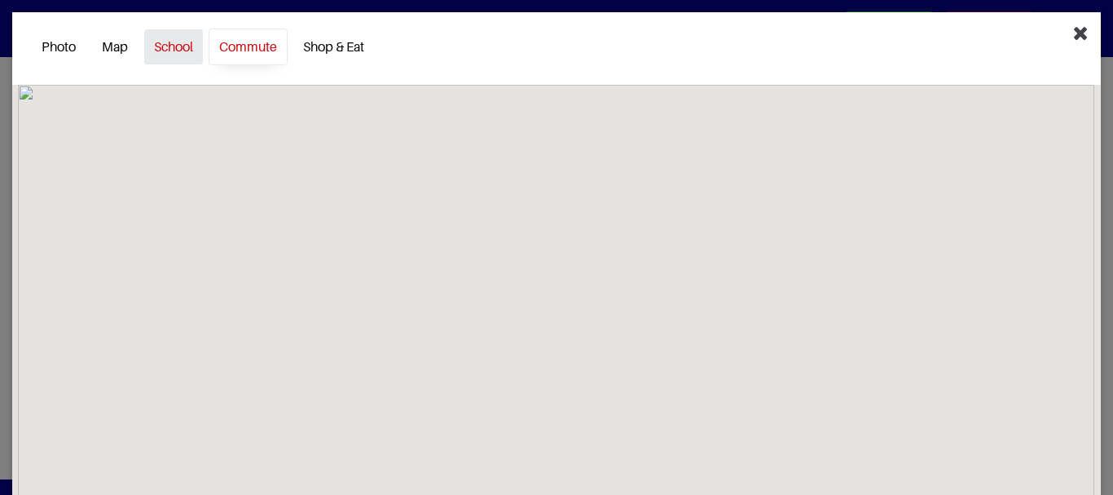
click at [166, 54] on link "School" at bounding box center [173, 47] width 60 height 37
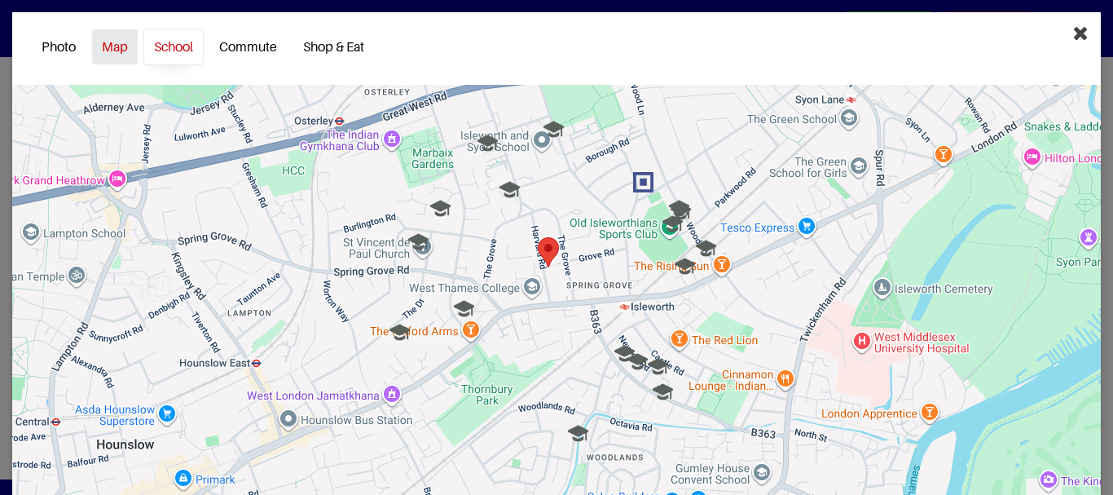
click at [116, 53] on link "Map" at bounding box center [114, 47] width 47 height 37
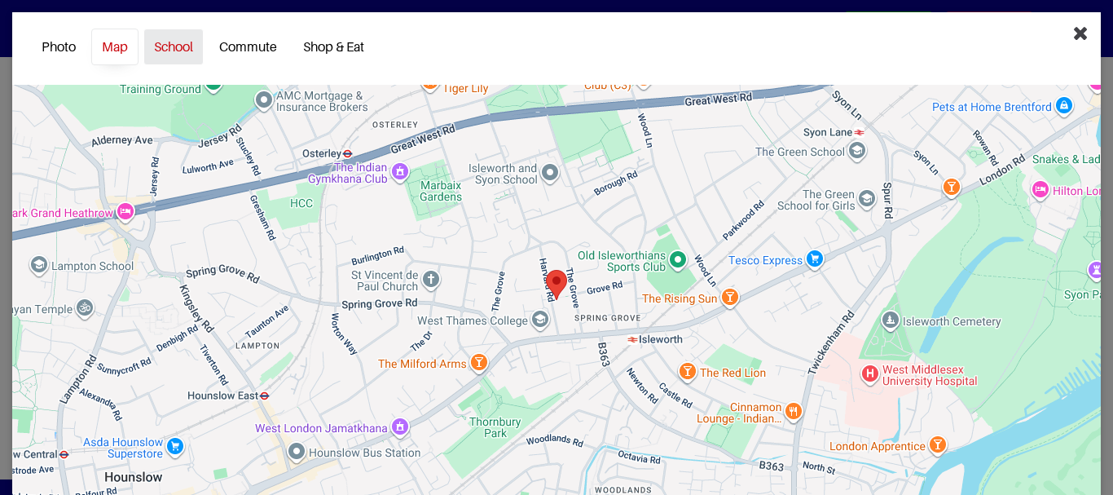
click at [178, 51] on link "School" at bounding box center [173, 47] width 60 height 37
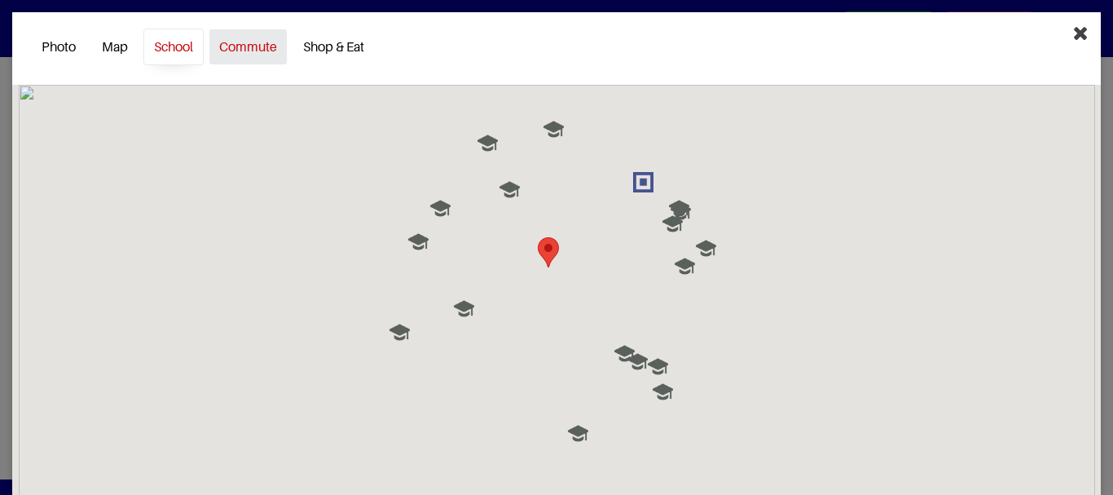
drag, startPoint x: 235, startPoint y: 51, endPoint x: 277, endPoint y: 51, distance: 41.5
click at [236, 51] on link "Commute" at bounding box center [248, 47] width 79 height 37
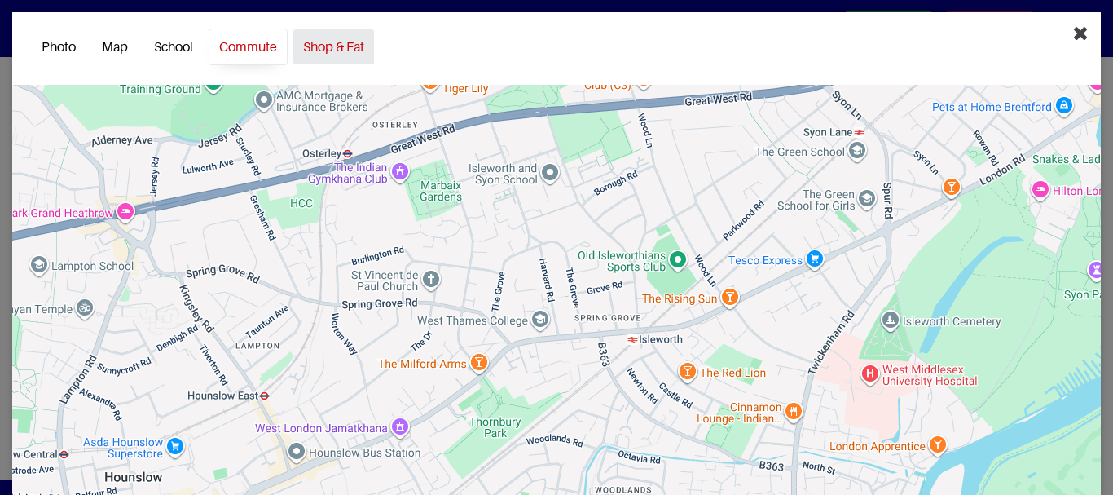
click at [335, 51] on link "Shop & Eat" at bounding box center [333, 47] width 82 height 37
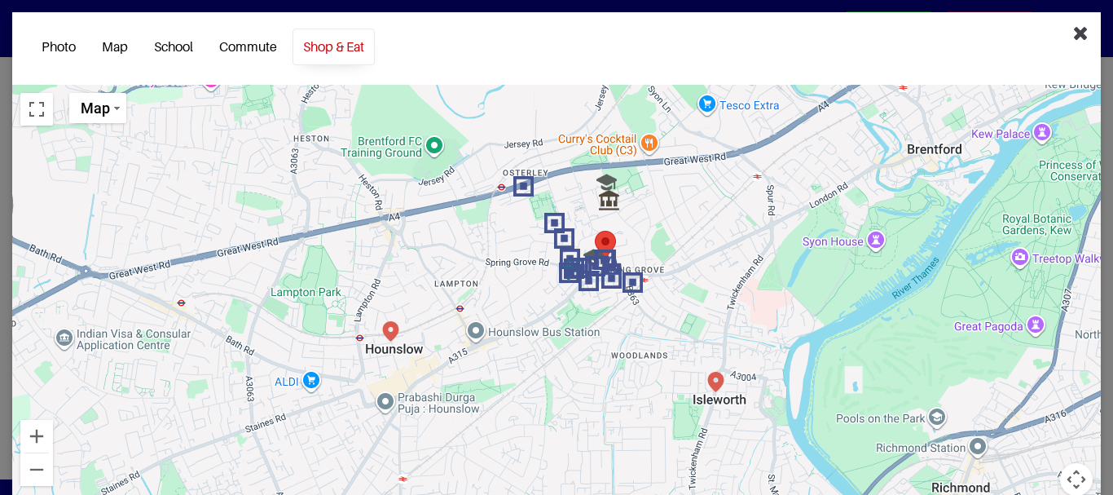
click at [1073, 35] on icon "Close" at bounding box center [1080, 33] width 15 height 20
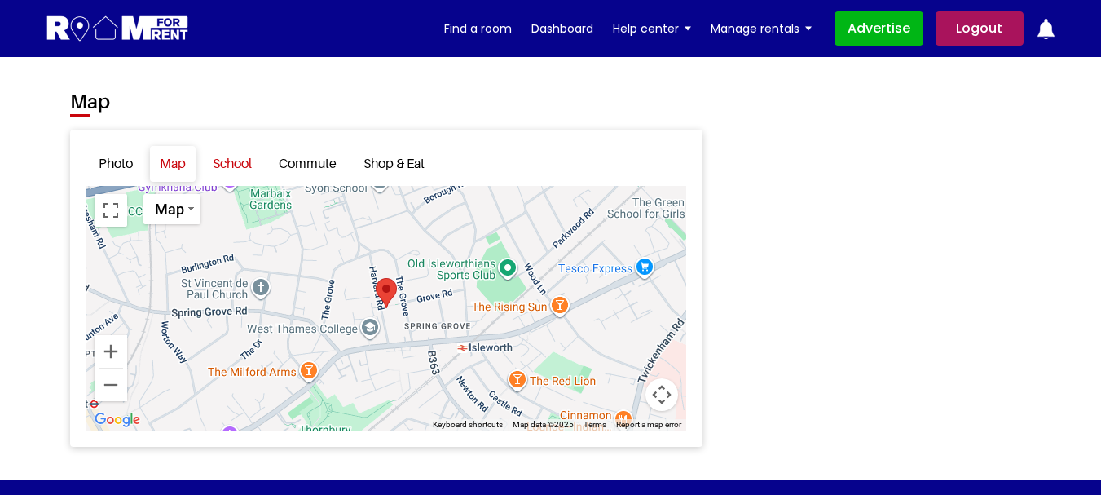
click at [240, 180] on link "School" at bounding box center [232, 163] width 59 height 35
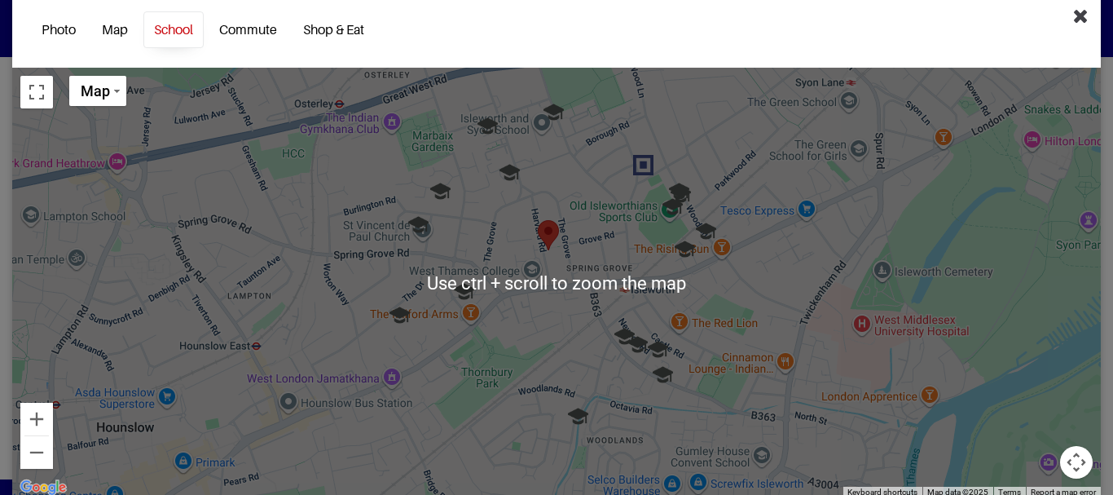
scroll to position [20, 0]
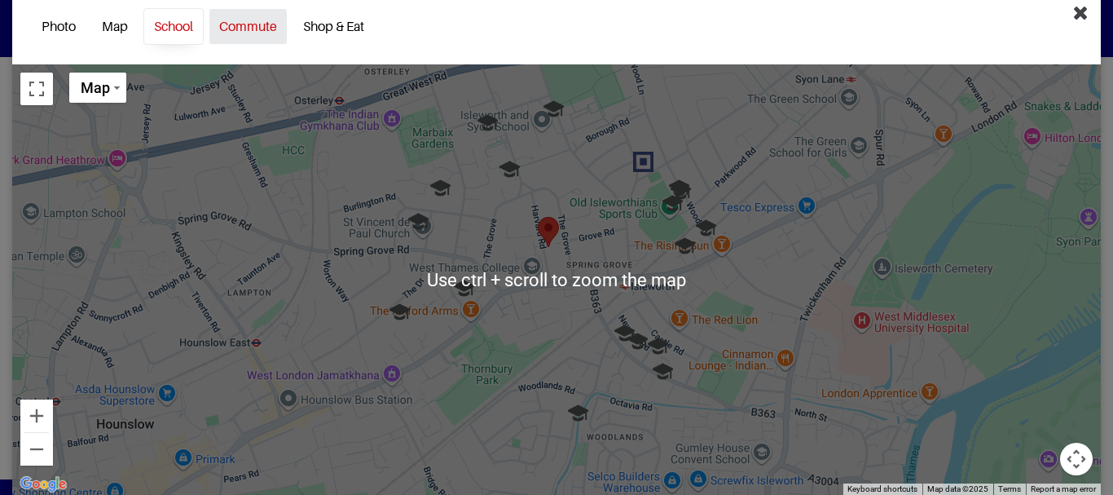
click at [249, 31] on link "Commute" at bounding box center [248, 26] width 79 height 37
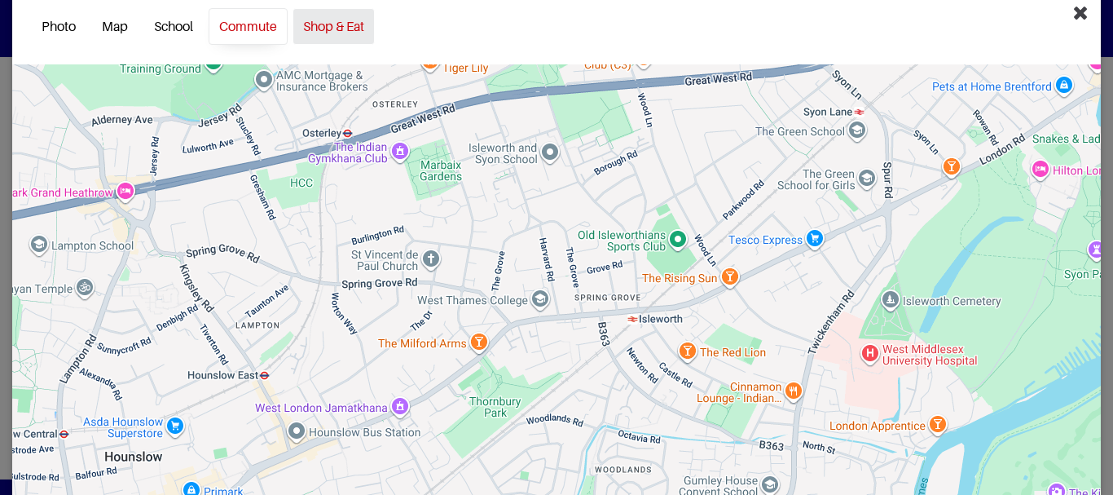
click at [352, 25] on link "Shop & Eat" at bounding box center [333, 26] width 82 height 37
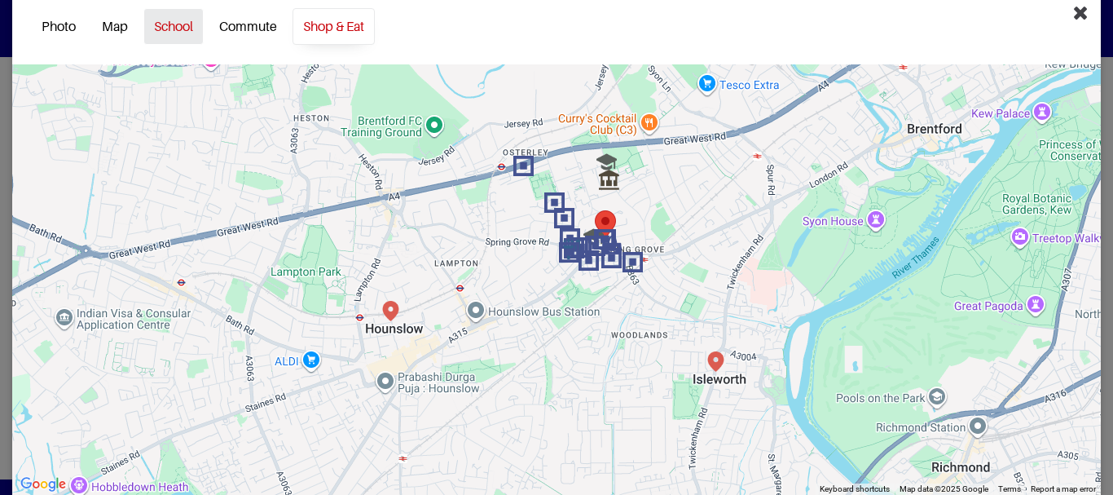
click at [156, 31] on link "School" at bounding box center [173, 26] width 60 height 37
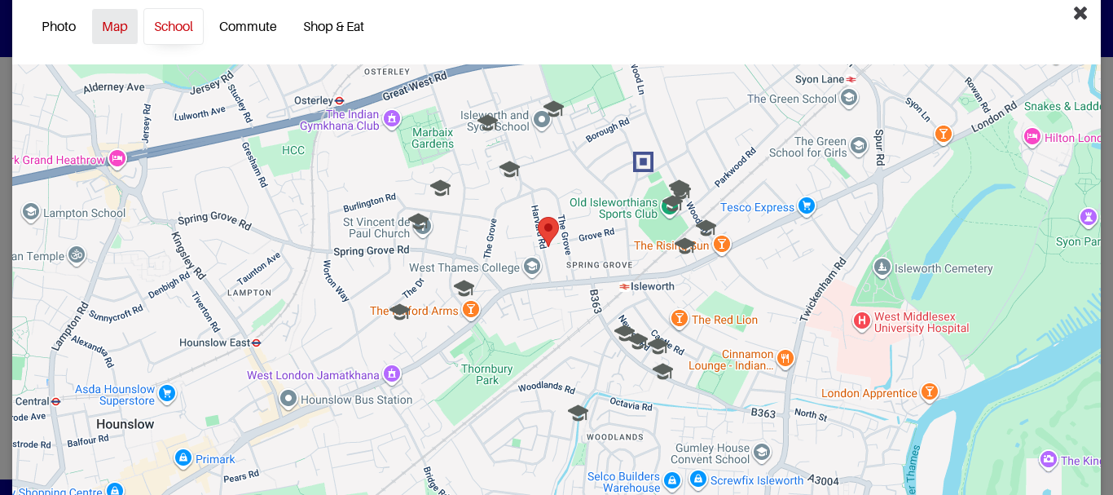
click at [117, 29] on link "Map" at bounding box center [114, 26] width 47 height 37
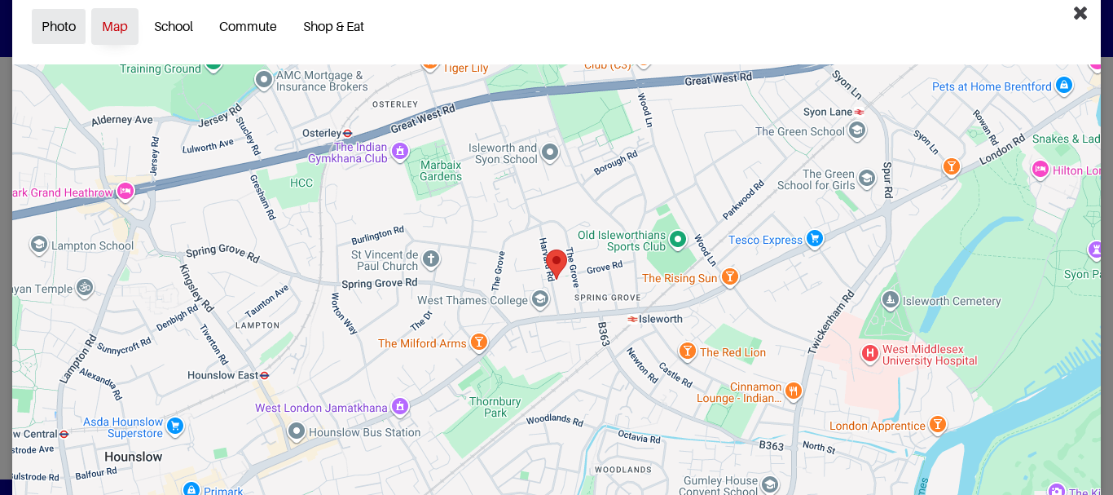
click at [66, 28] on link "Photo" at bounding box center [58, 26] width 55 height 37
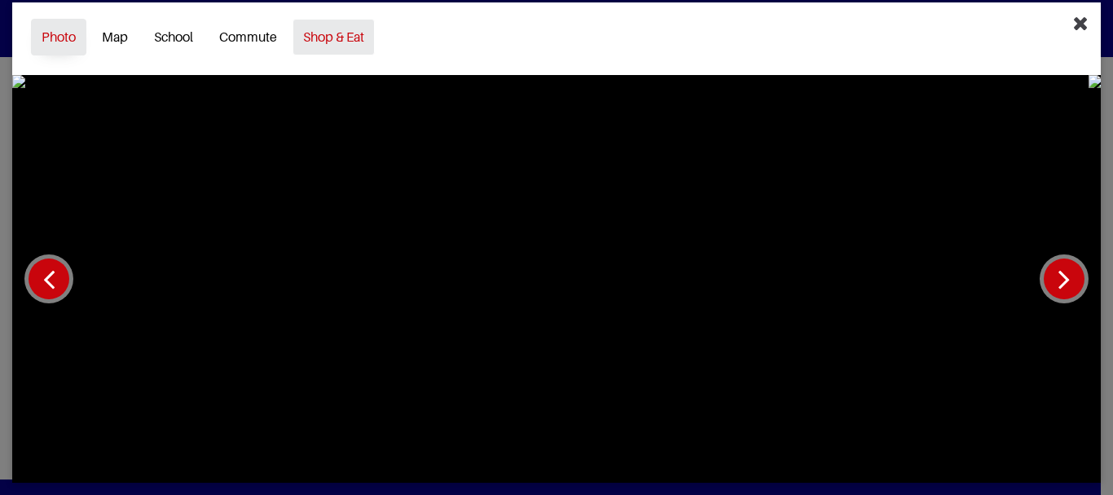
scroll to position [10, 0]
click at [125, 27] on link "Map" at bounding box center [114, 37] width 47 height 37
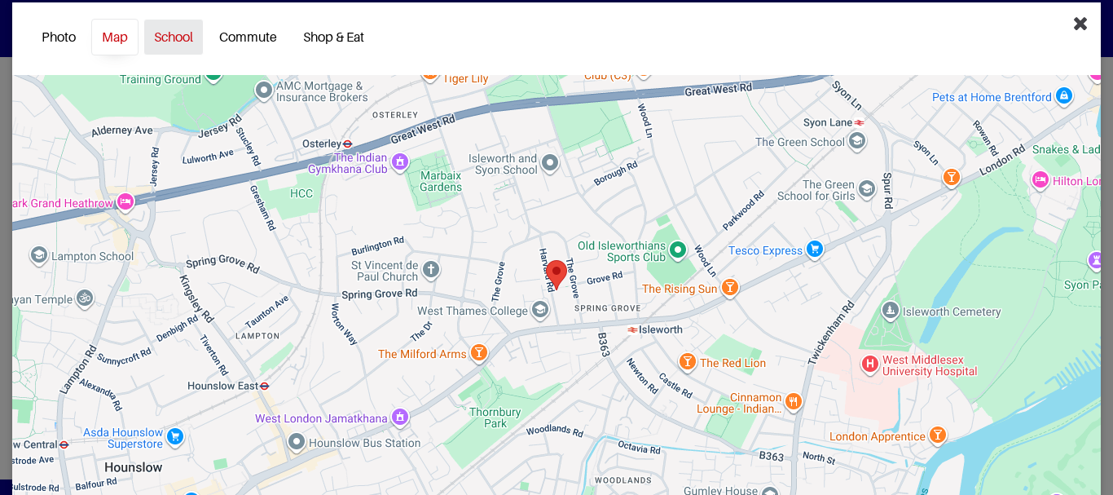
click at [185, 33] on link "School" at bounding box center [173, 37] width 60 height 37
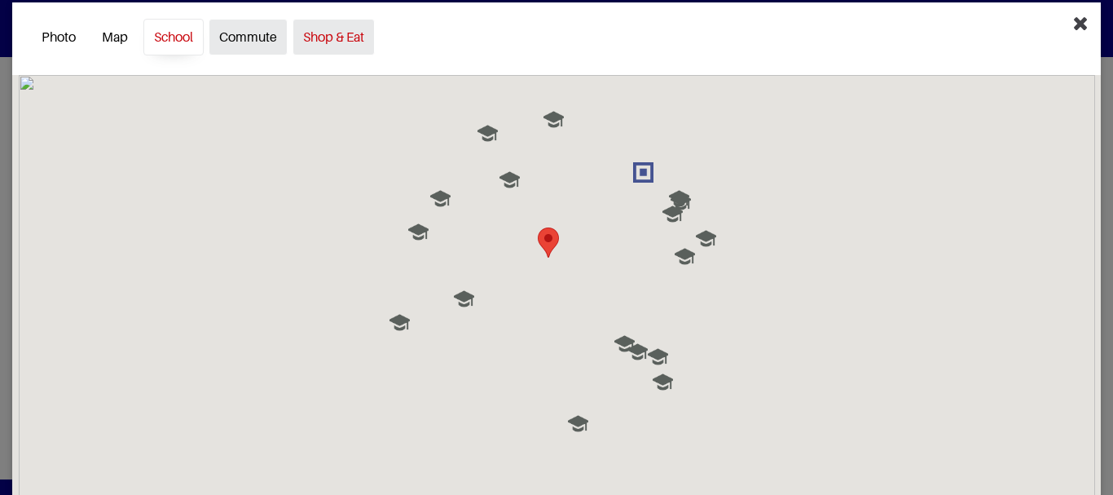
click at [251, 37] on link "Commute" at bounding box center [248, 37] width 79 height 37
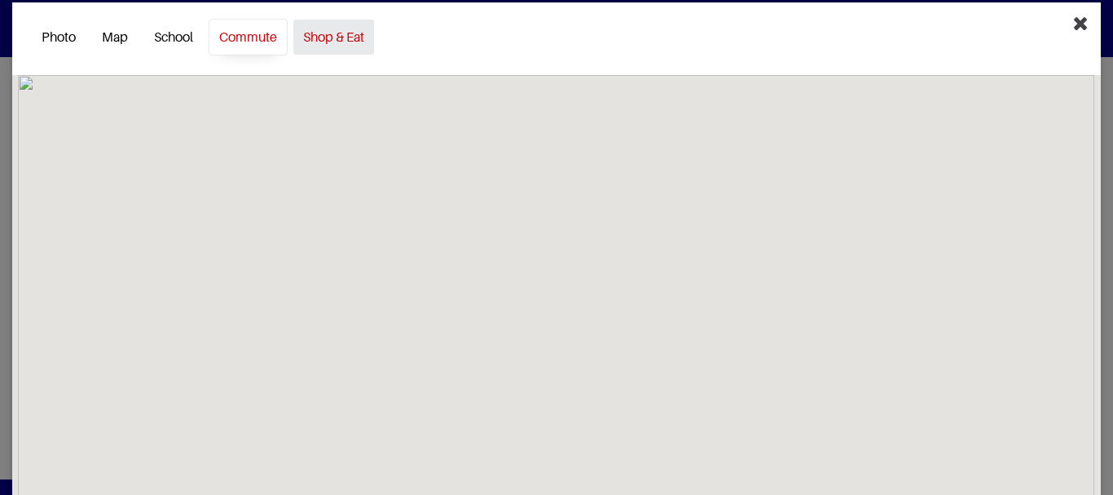
click at [341, 35] on link "Shop & Eat" at bounding box center [333, 37] width 82 height 37
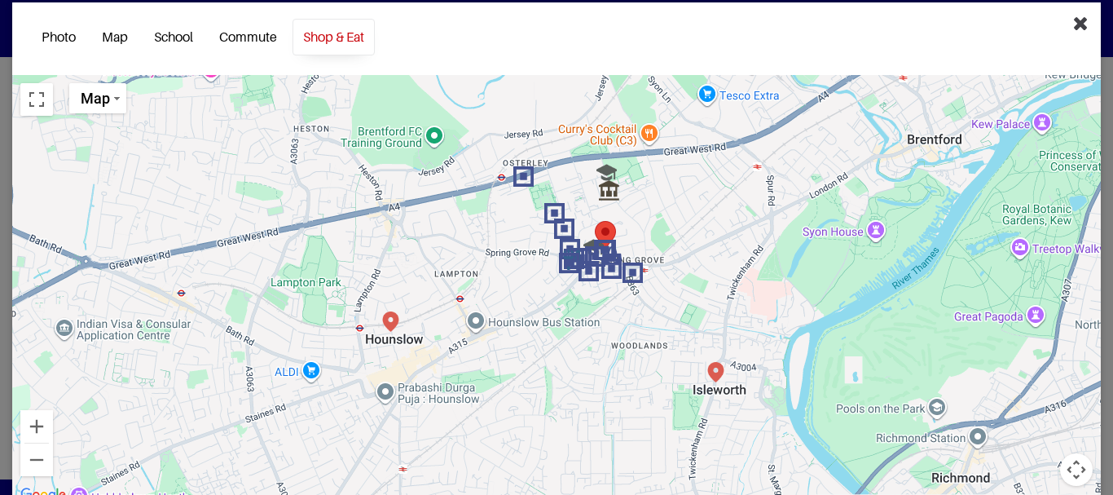
click at [1073, 22] on icon "Close" at bounding box center [1080, 23] width 15 height 20
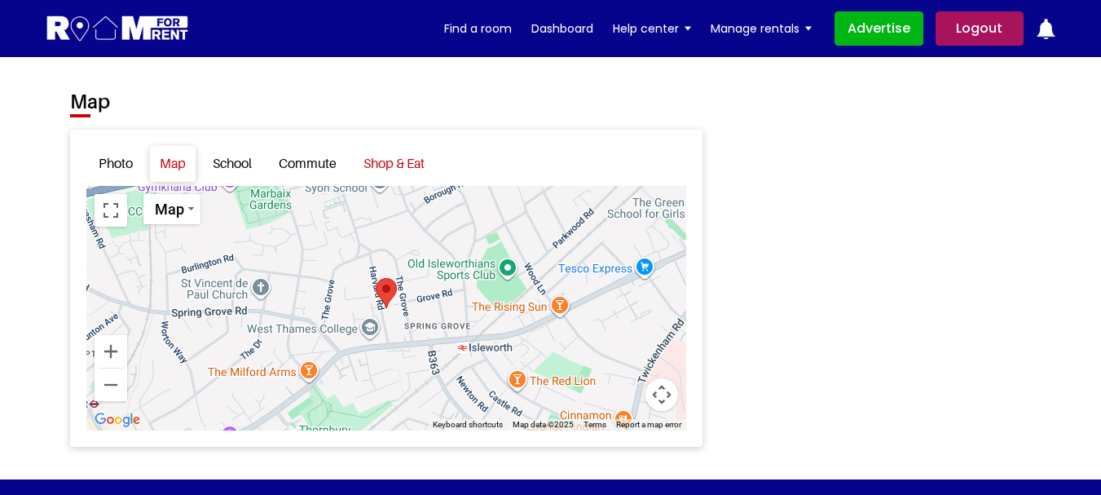
click at [401, 169] on link "Shop & Eat" at bounding box center [394, 163] width 81 height 35
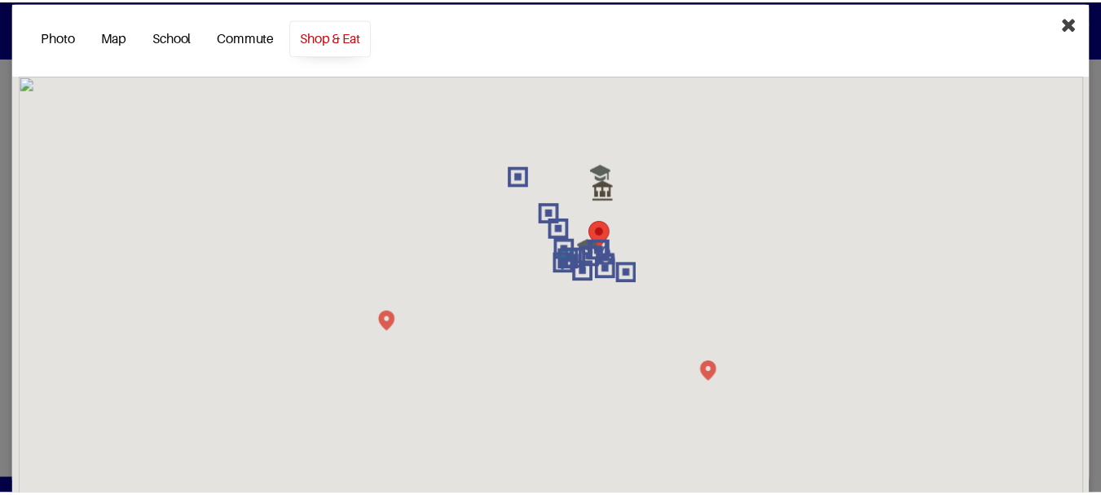
scroll to position [0, 0]
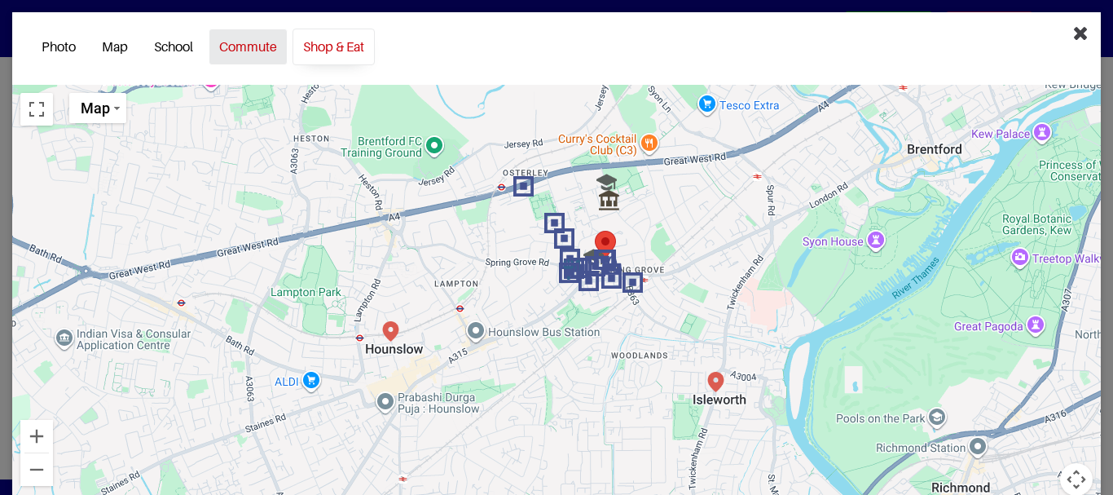
click at [257, 46] on link "Commute" at bounding box center [248, 47] width 79 height 37
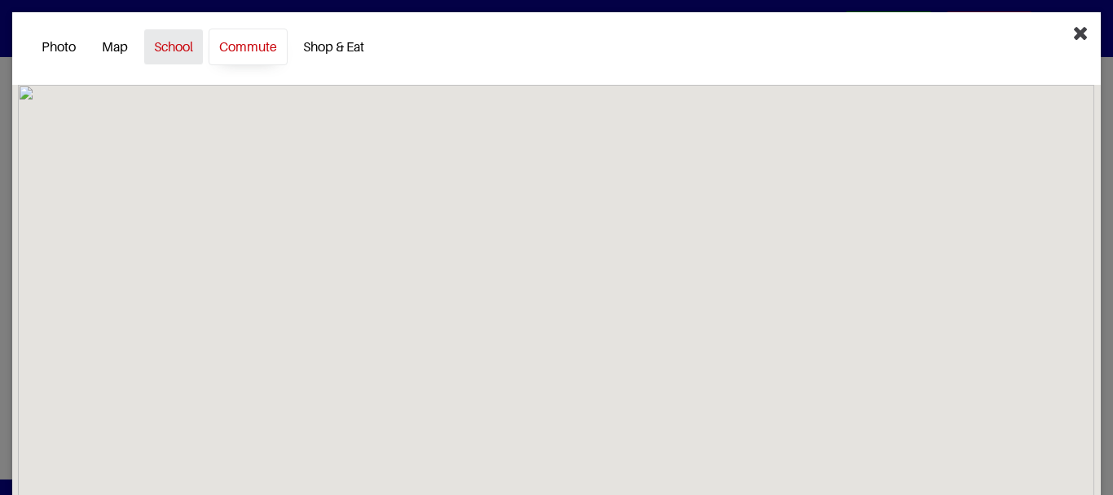
click at [169, 48] on link "School" at bounding box center [173, 47] width 60 height 37
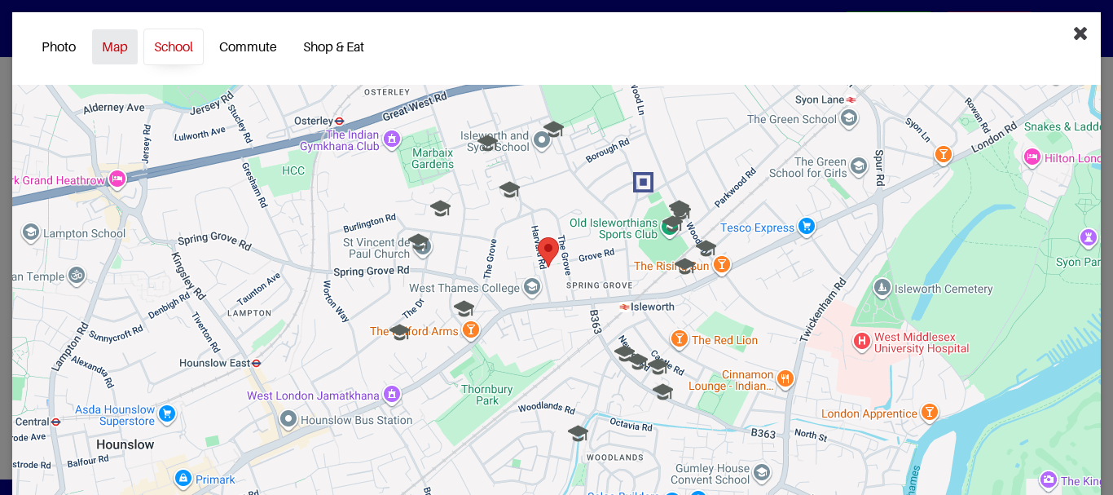
click at [109, 51] on link "Map" at bounding box center [114, 47] width 47 height 37
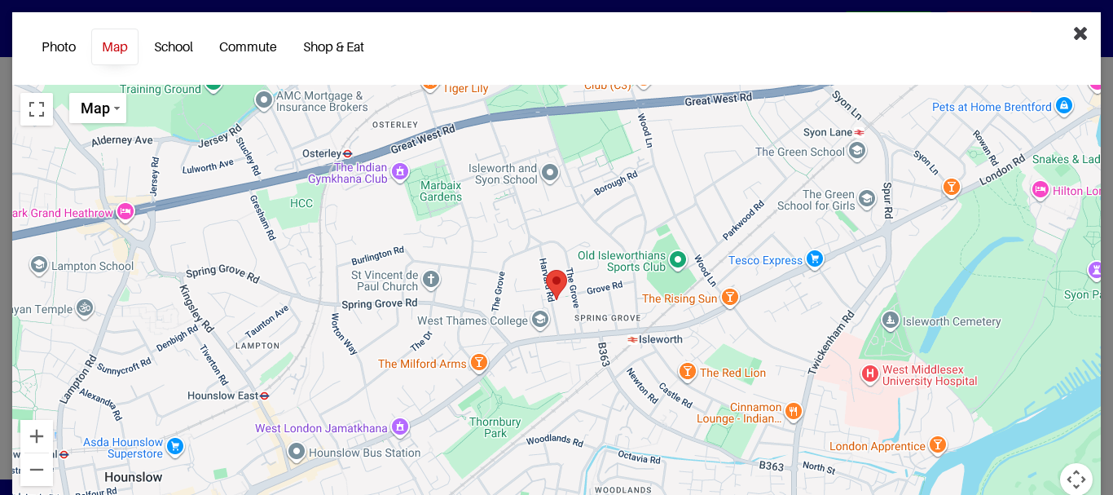
click at [1073, 33] on icon "Close" at bounding box center [1080, 33] width 15 height 20
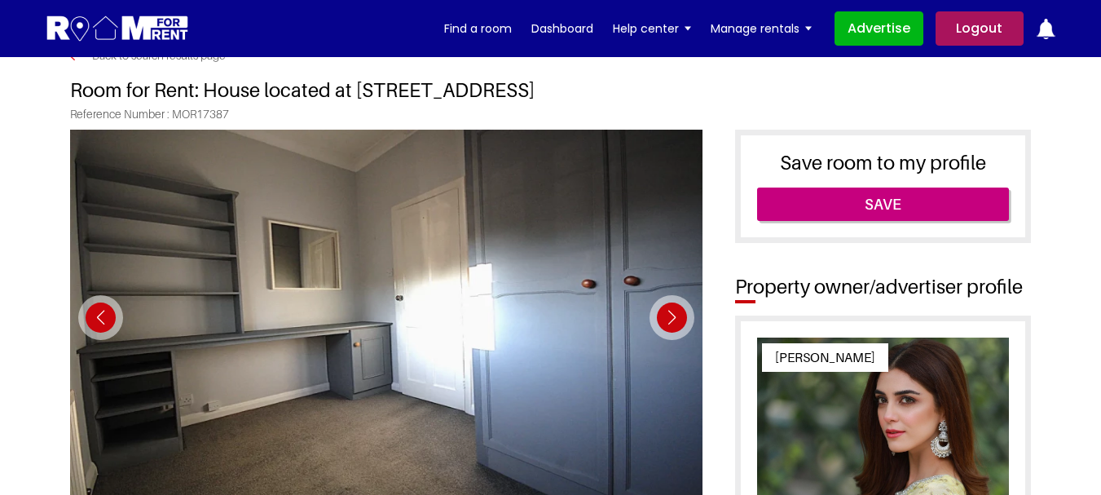
scroll to position [81, 0]
